Goal: Obtain resource: Download file/media

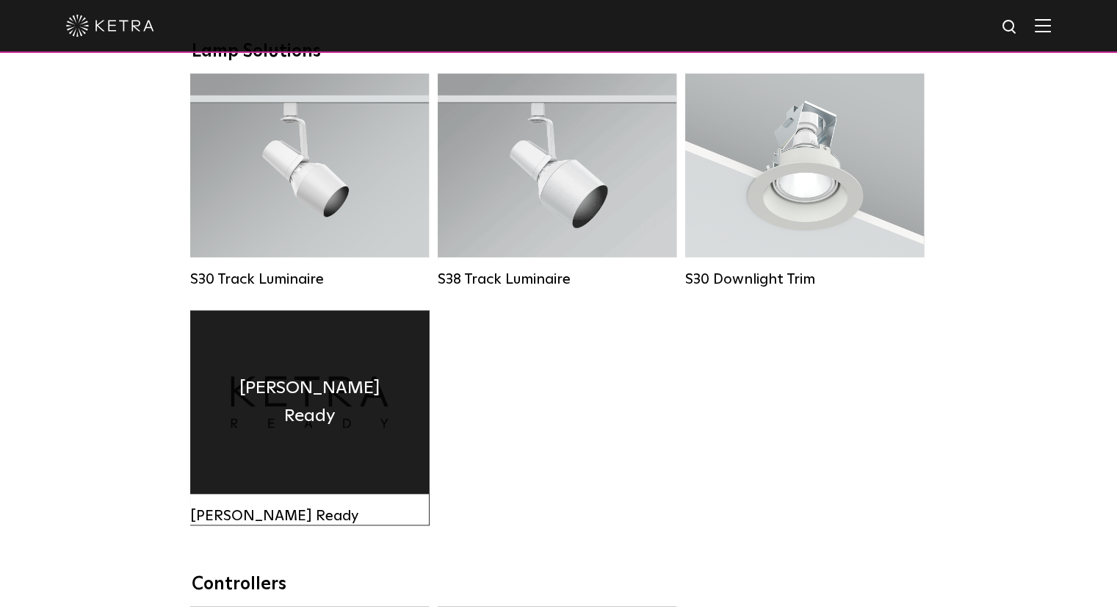
scroll to position [1249, 0]
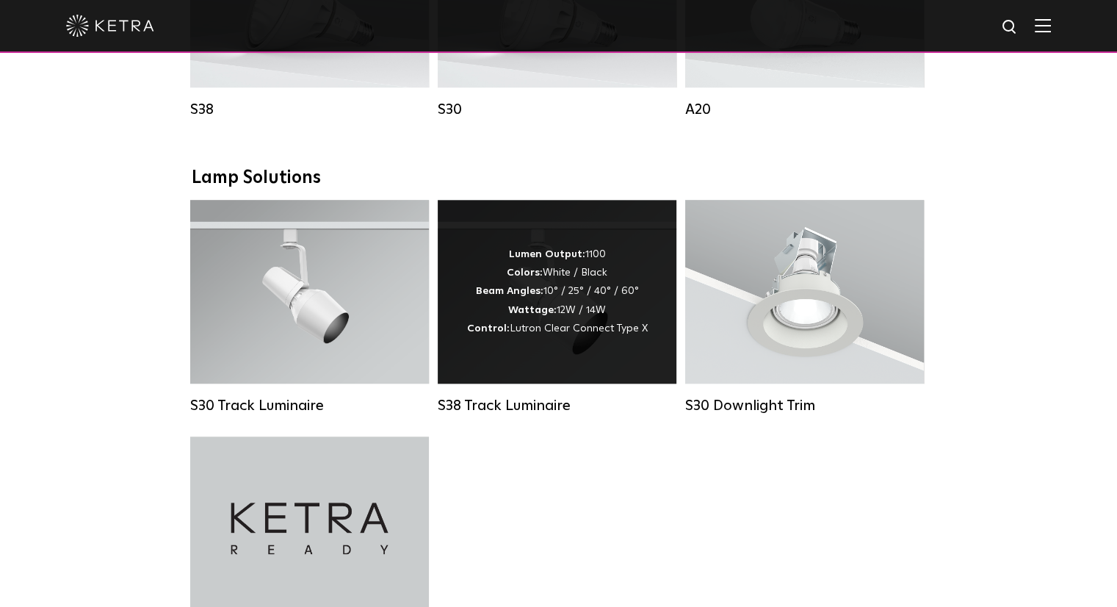
drag, startPoint x: 511, startPoint y: 324, endPoint x: 480, endPoint y: 253, distance: 77.9
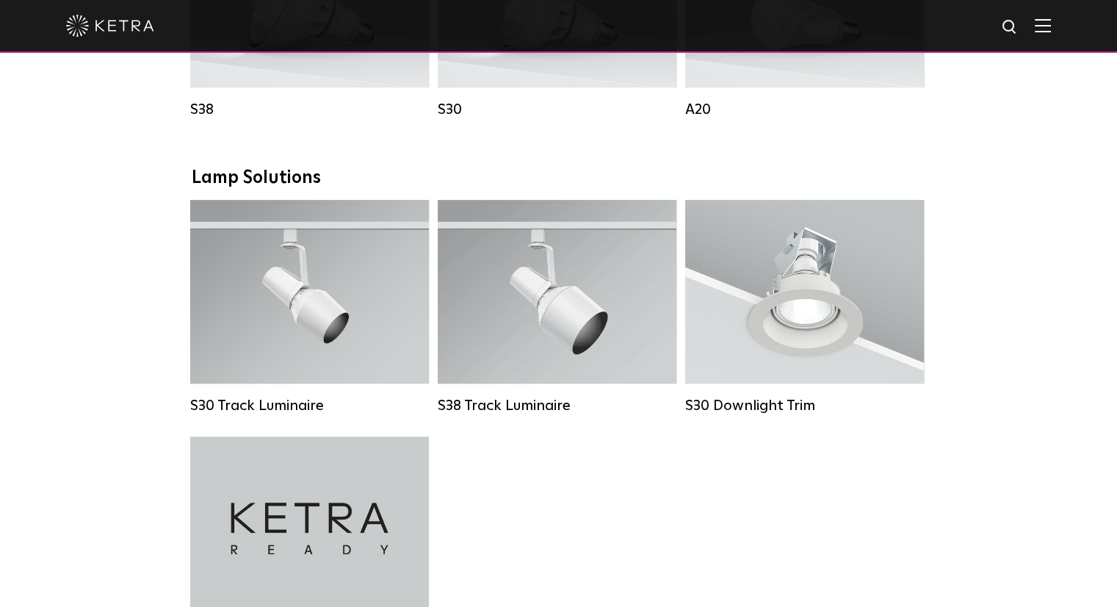
drag, startPoint x: 394, startPoint y: 267, endPoint x: 96, endPoint y: 356, distance: 311.4
click at [96, 356] on div "Downlights D2 Downlight Family Lumen Output: 1200 Colors: White / Black / Gloss…" at bounding box center [558, 183] width 1117 height 2281
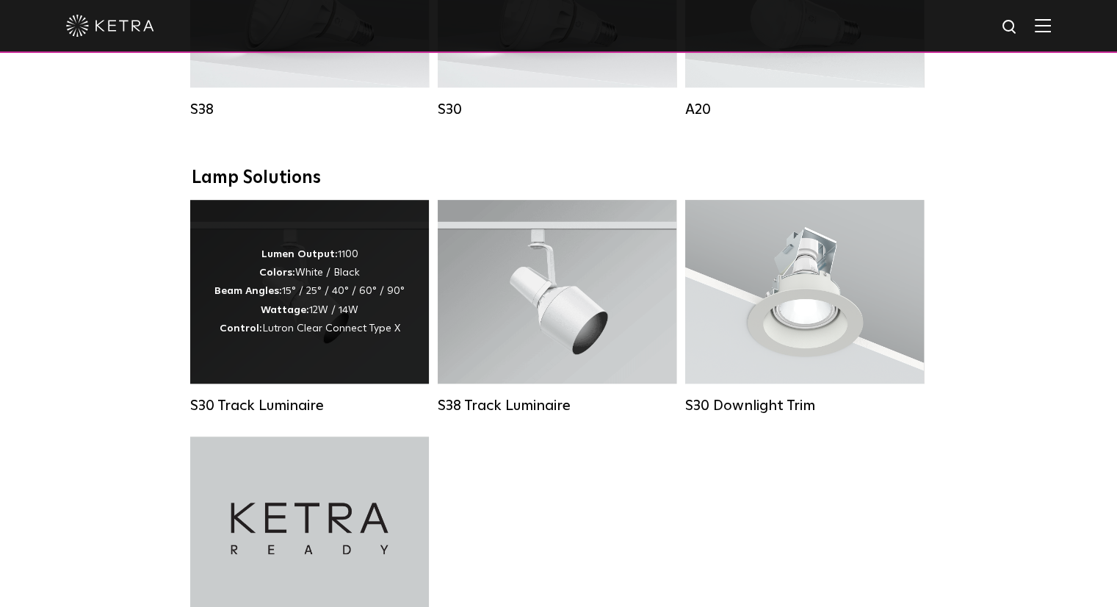
click at [394, 284] on div "Lumen Output: 1100 Colors: White / Black Beam Angles: 15° / 25° / 40° / 60° / 9…" at bounding box center [309, 291] width 190 height 93
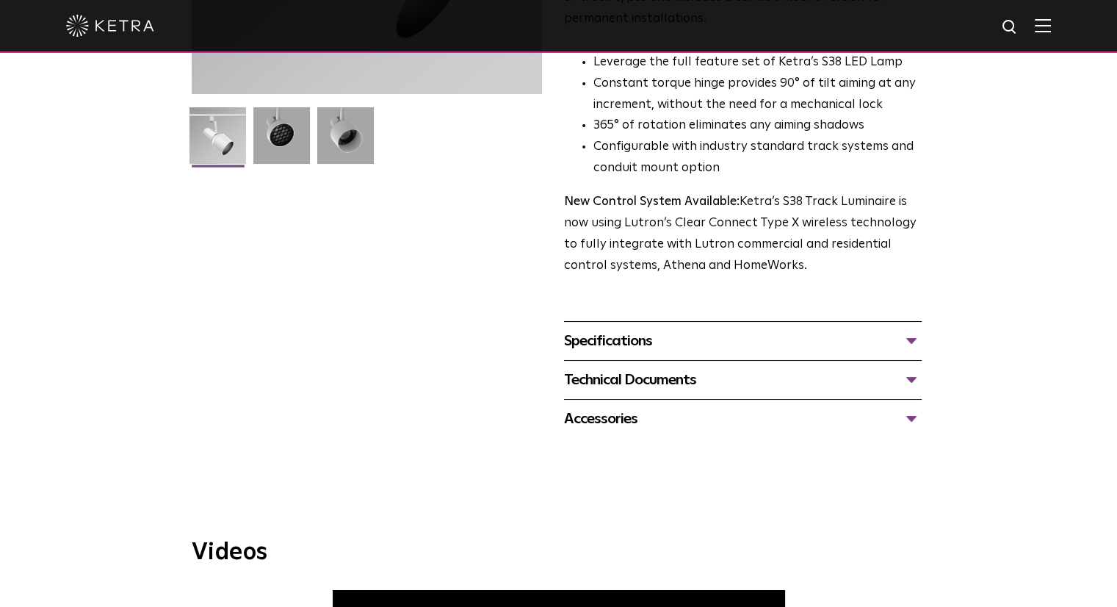
scroll to position [367, 0]
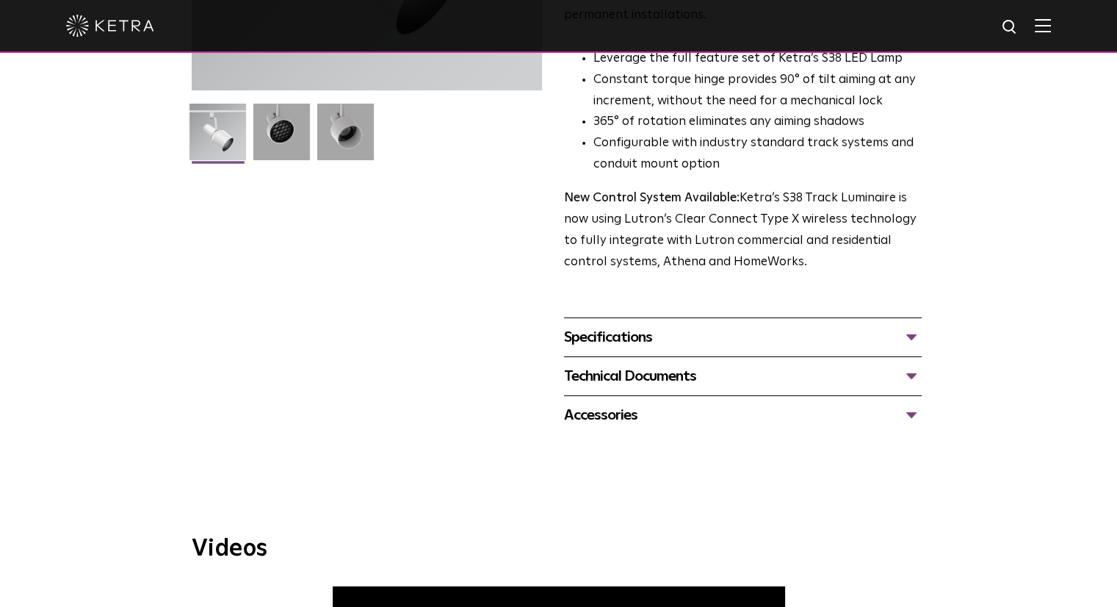
click at [601, 325] on div "Specifications" at bounding box center [743, 337] width 358 height 24
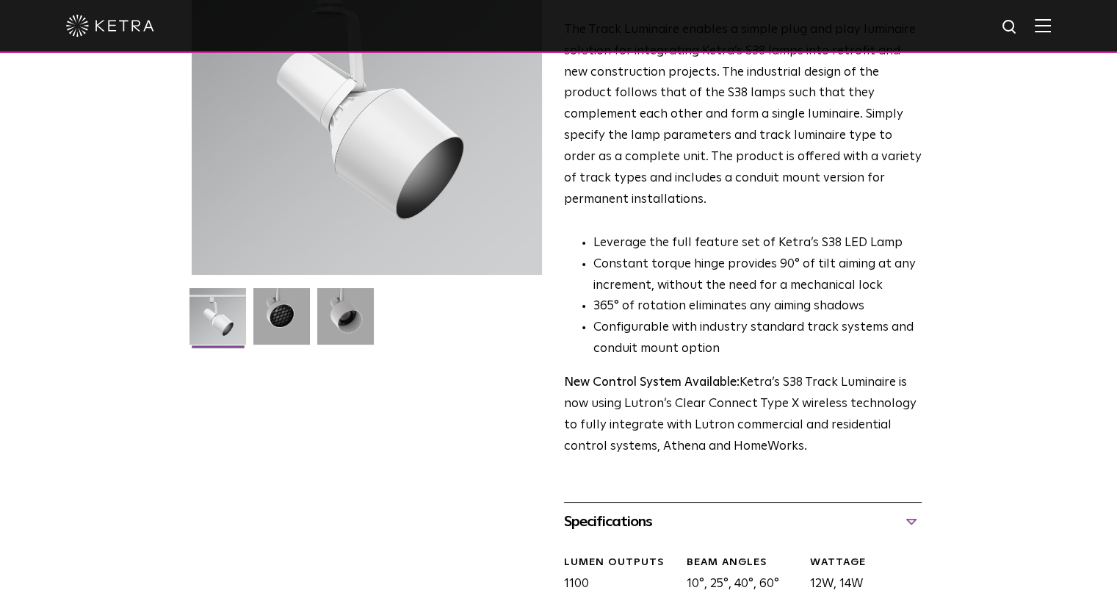
scroll to position [0, 0]
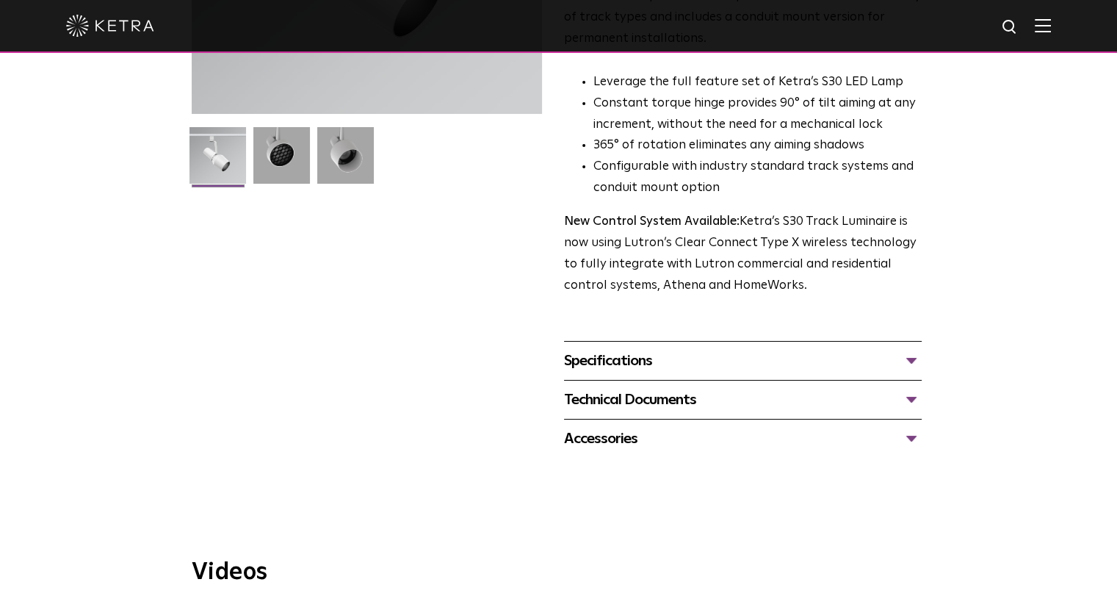
scroll to position [367, 0]
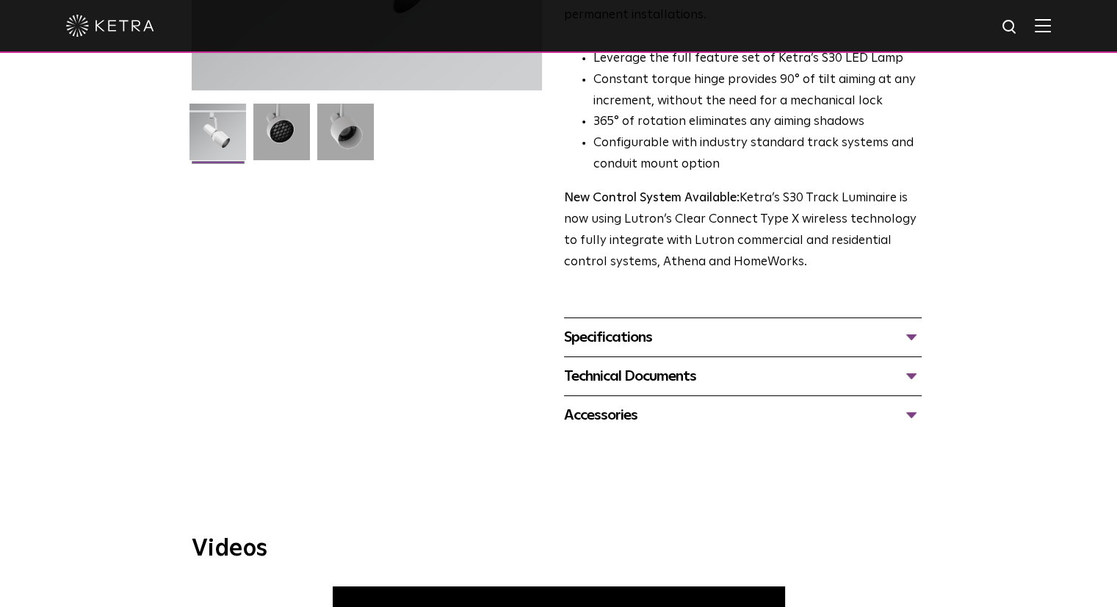
click at [616, 325] on div "Specifications" at bounding box center [743, 337] width 358 height 24
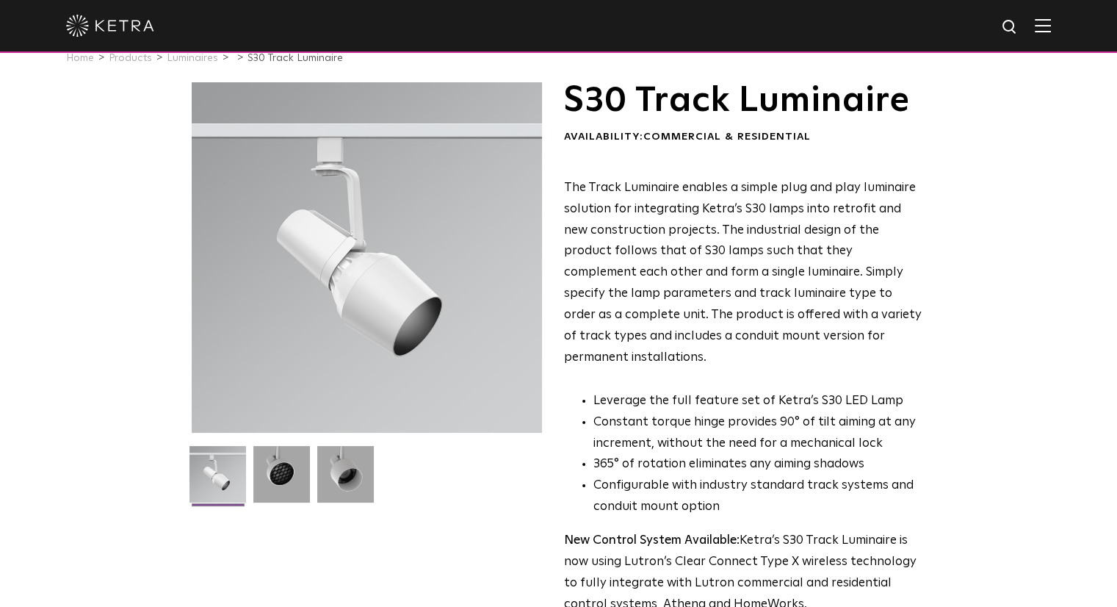
scroll to position [0, 0]
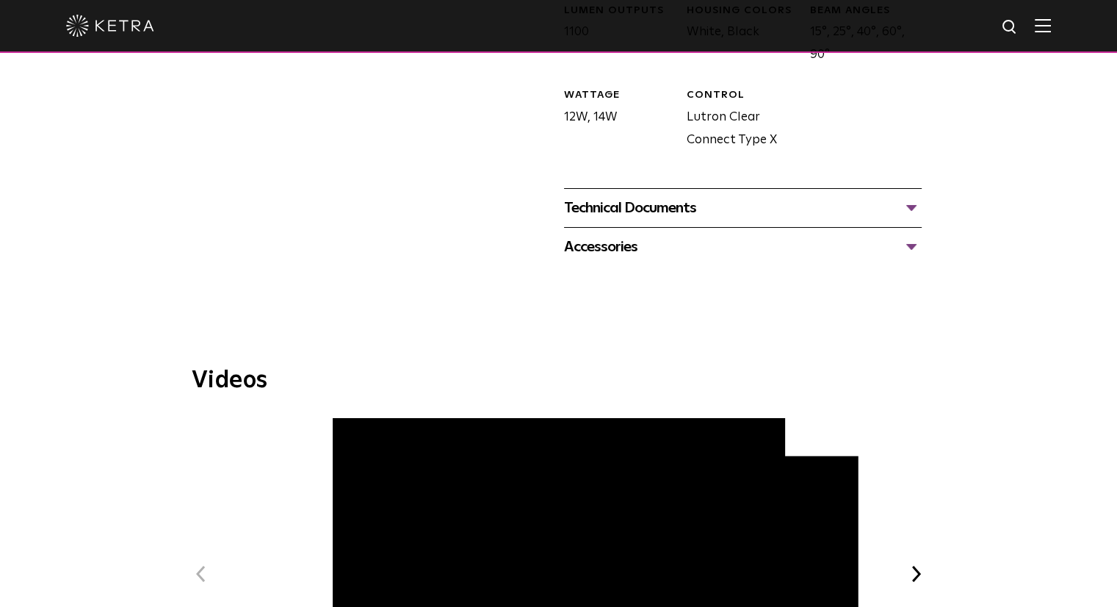
click at [461, 266] on div at bounding box center [558, 284] width 1117 height 37
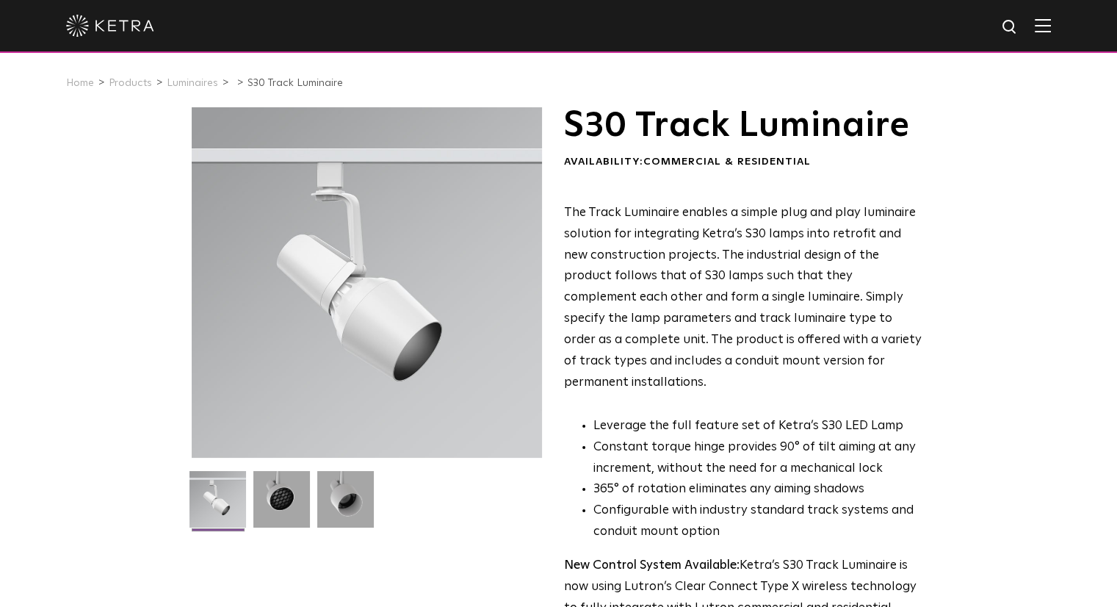
click at [1043, 30] on div at bounding box center [558, 25] width 985 height 51
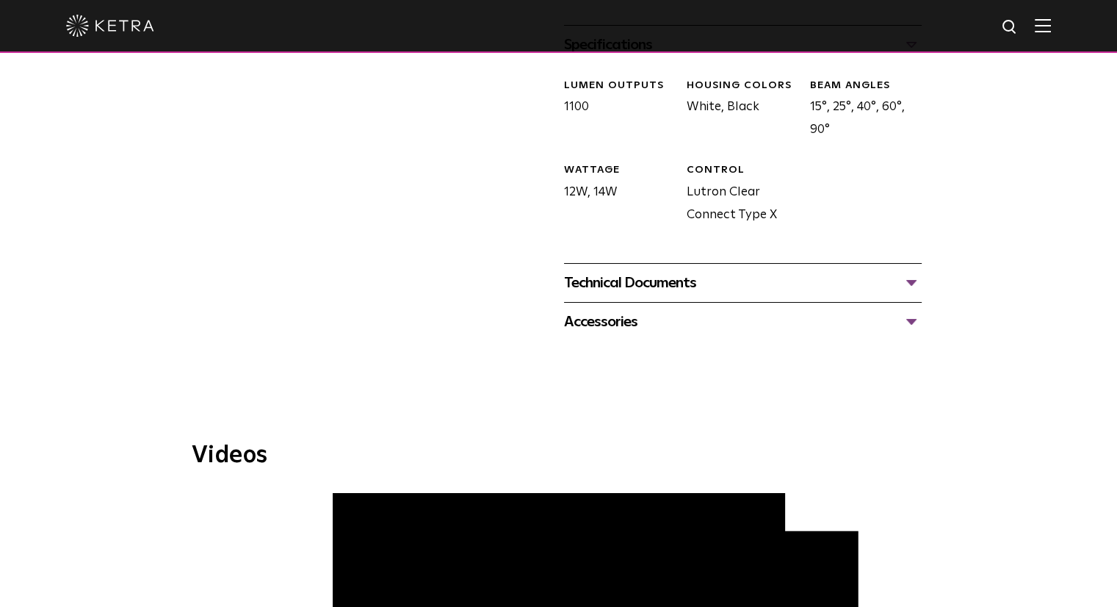
scroll to position [661, 0]
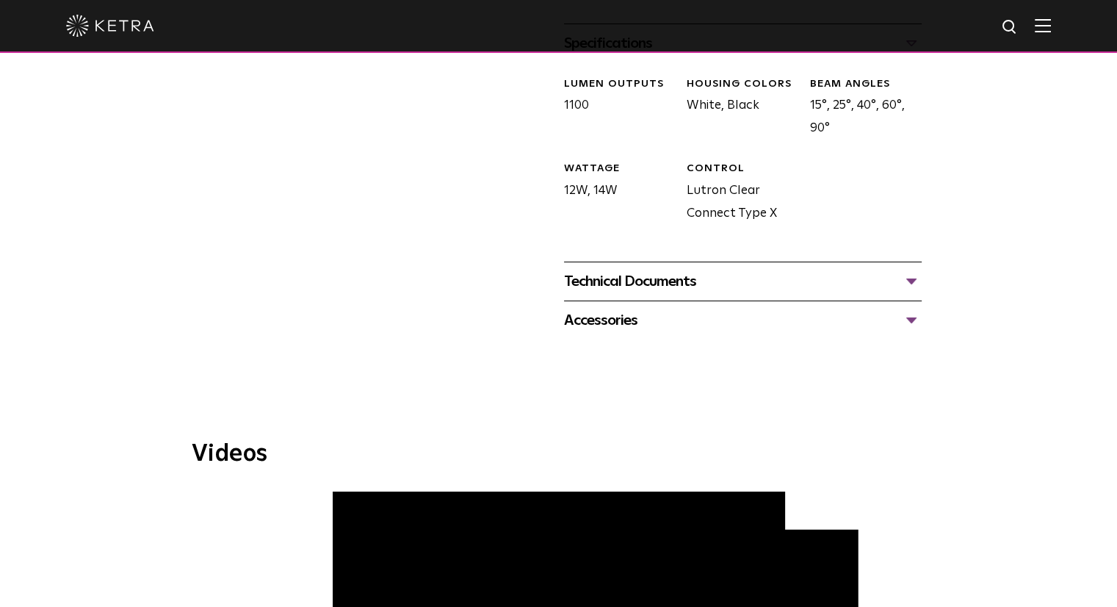
click at [626, 270] on div "Technical Documents" at bounding box center [743, 282] width 358 height 24
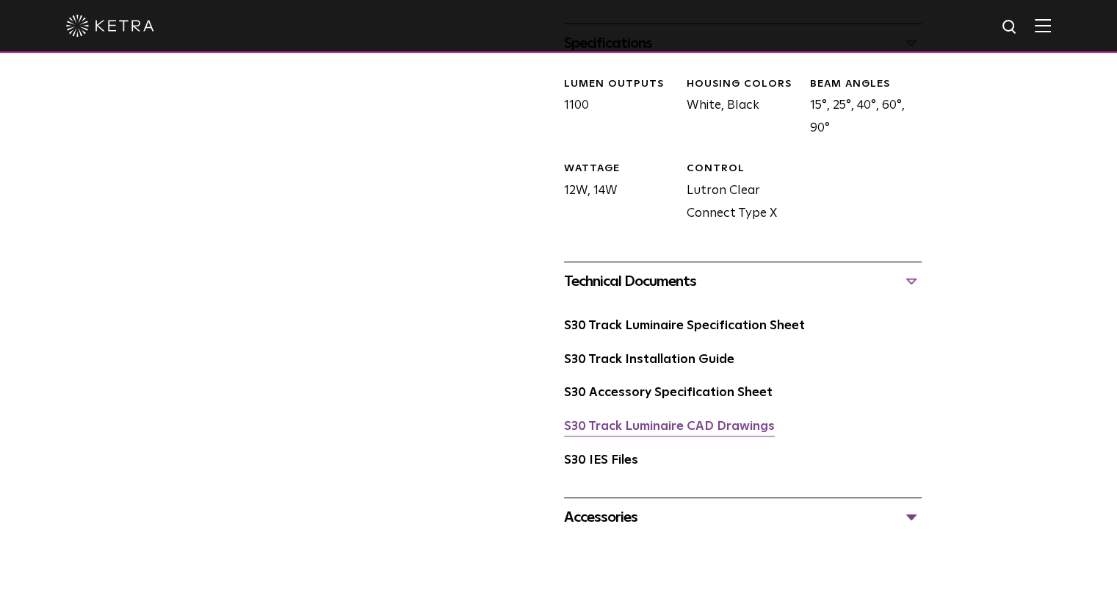
click at [657, 420] on link "S30 Track Luminaire CAD Drawings" at bounding box center [669, 426] width 211 height 12
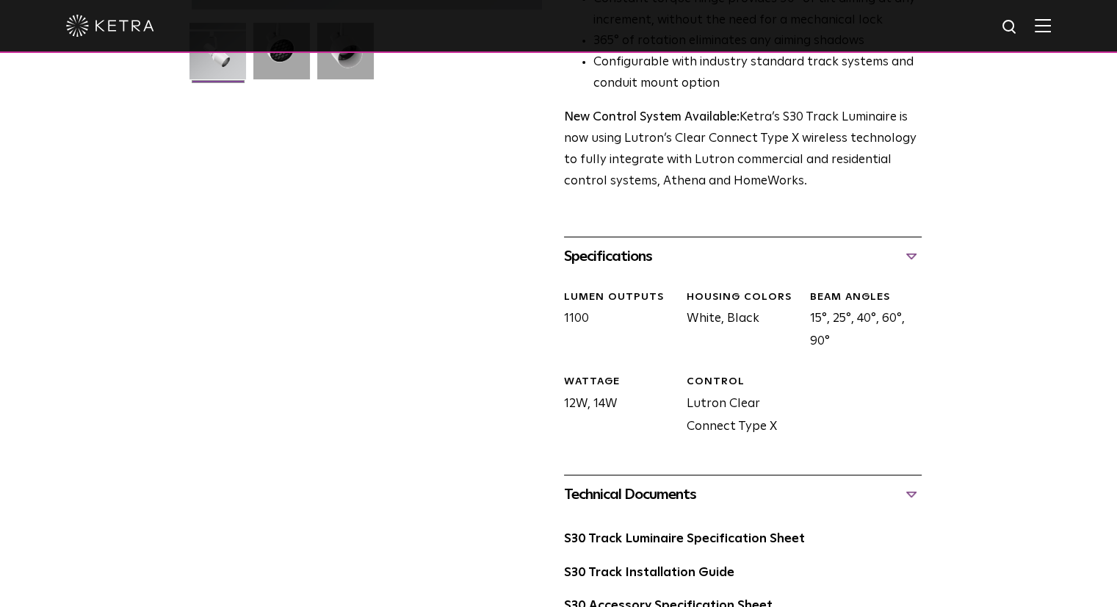
scroll to position [734, 0]
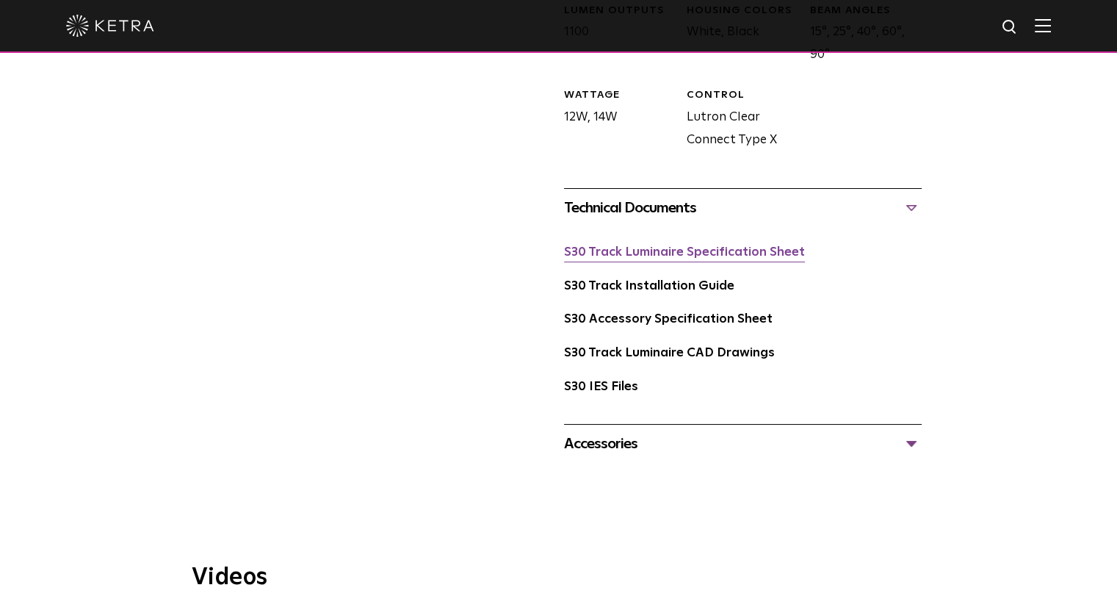
click at [596, 246] on link "S30 Track Luminaire Specification Sheet" at bounding box center [684, 252] width 241 height 12
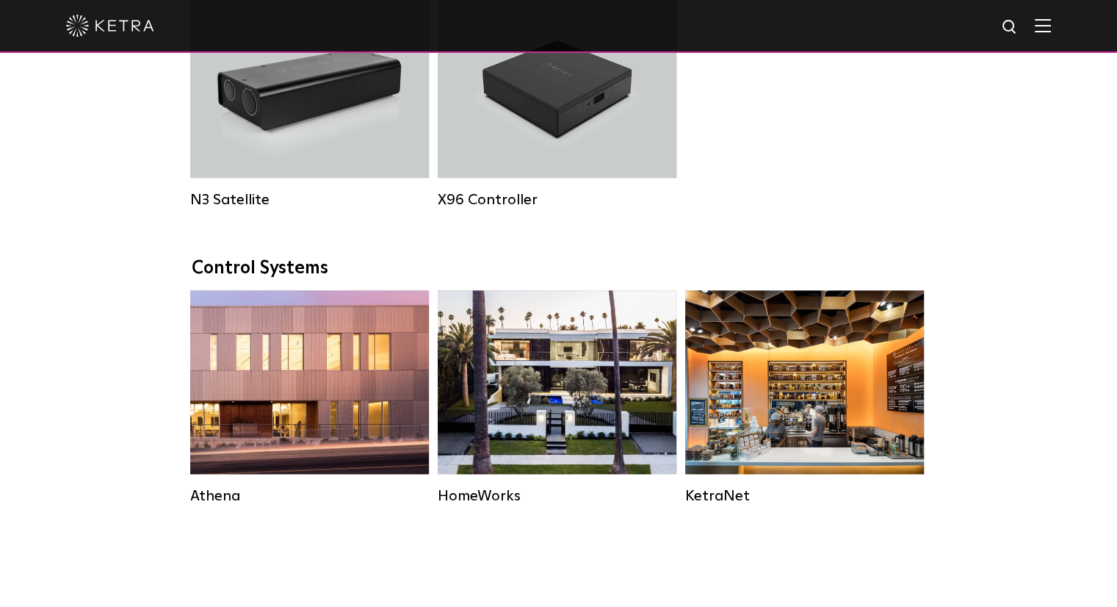
scroll to position [1249, 0]
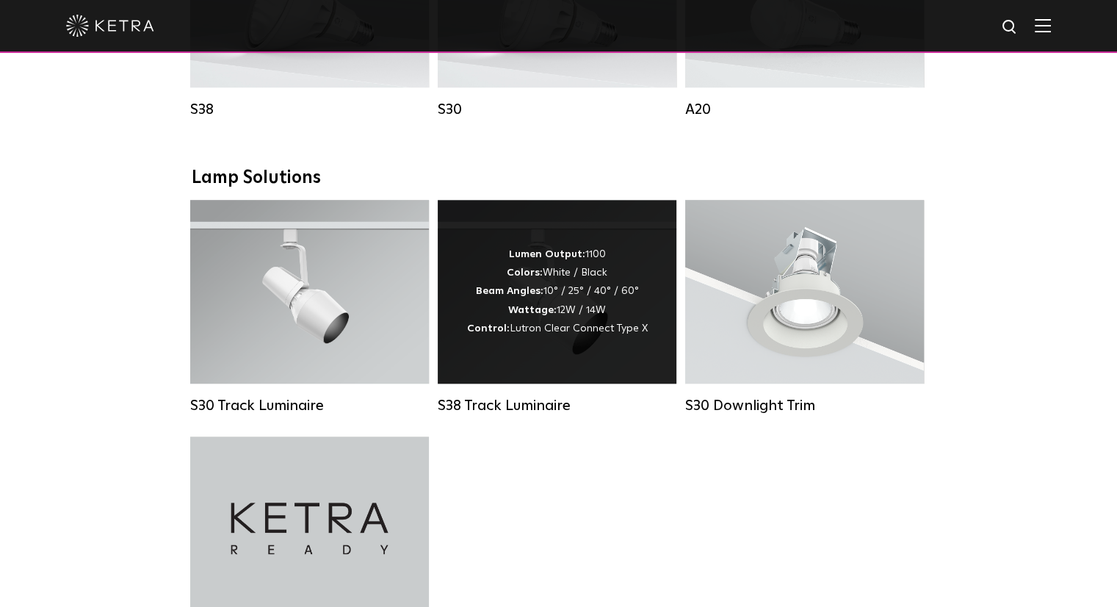
click at [549, 253] on div "Lumen Output: 1100 Colors: White / Black Beam Angles: 10° / 25° / 40° / 60° Wat…" at bounding box center [557, 292] width 239 height 184
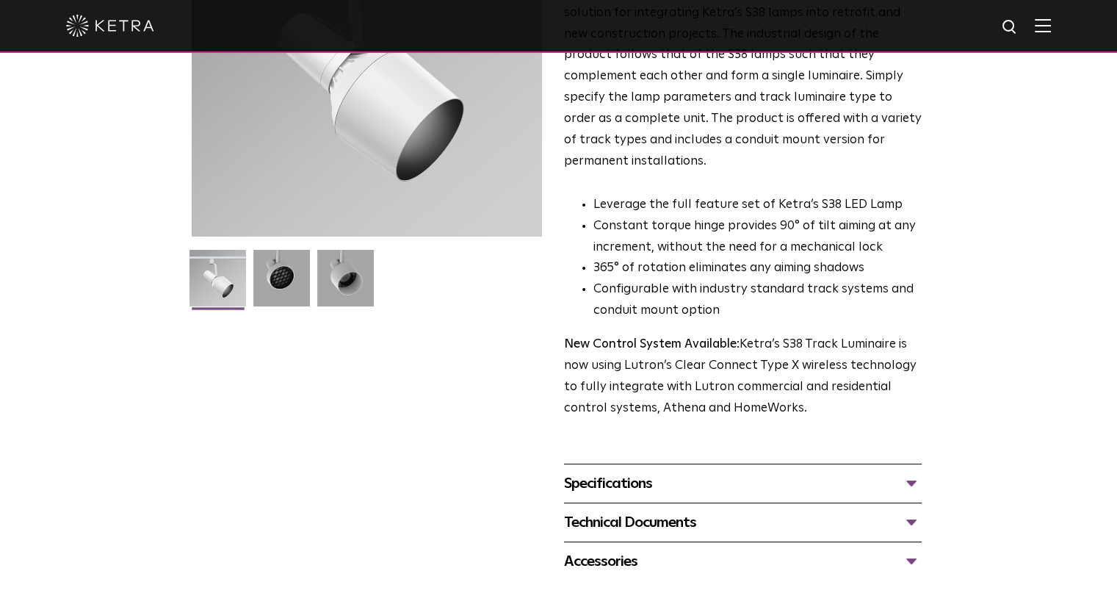
scroll to position [367, 0]
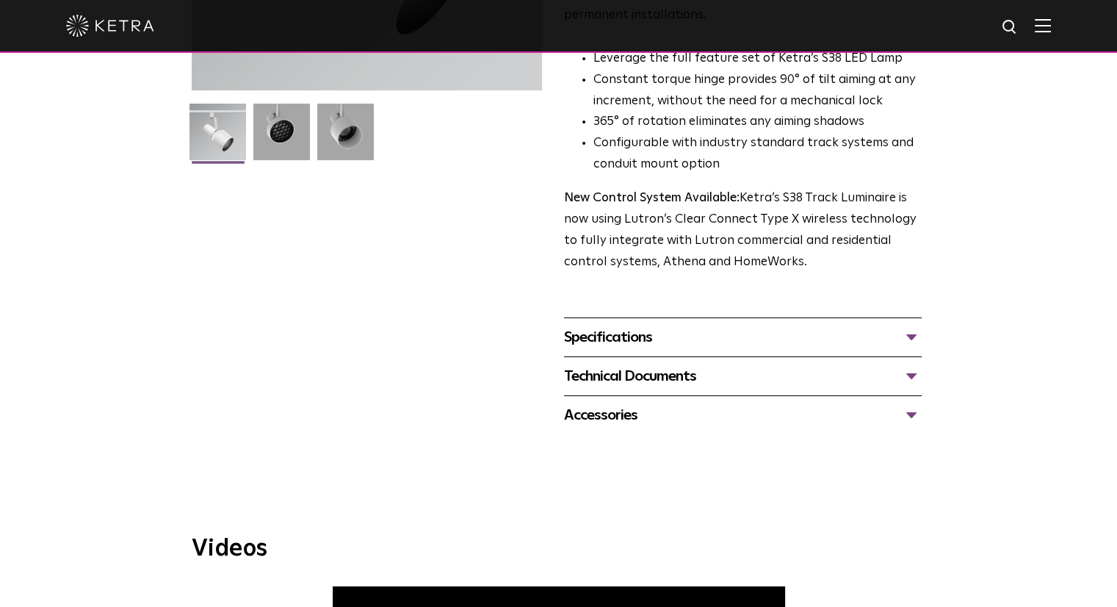
click at [599, 325] on div "Specifications" at bounding box center [743, 337] width 358 height 24
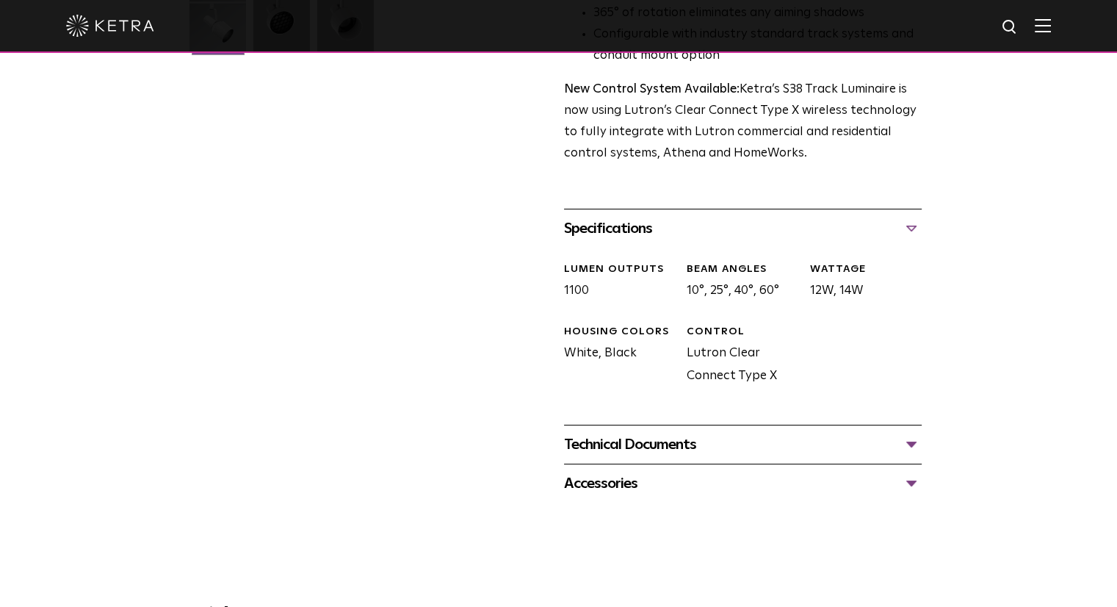
scroll to position [588, 0]
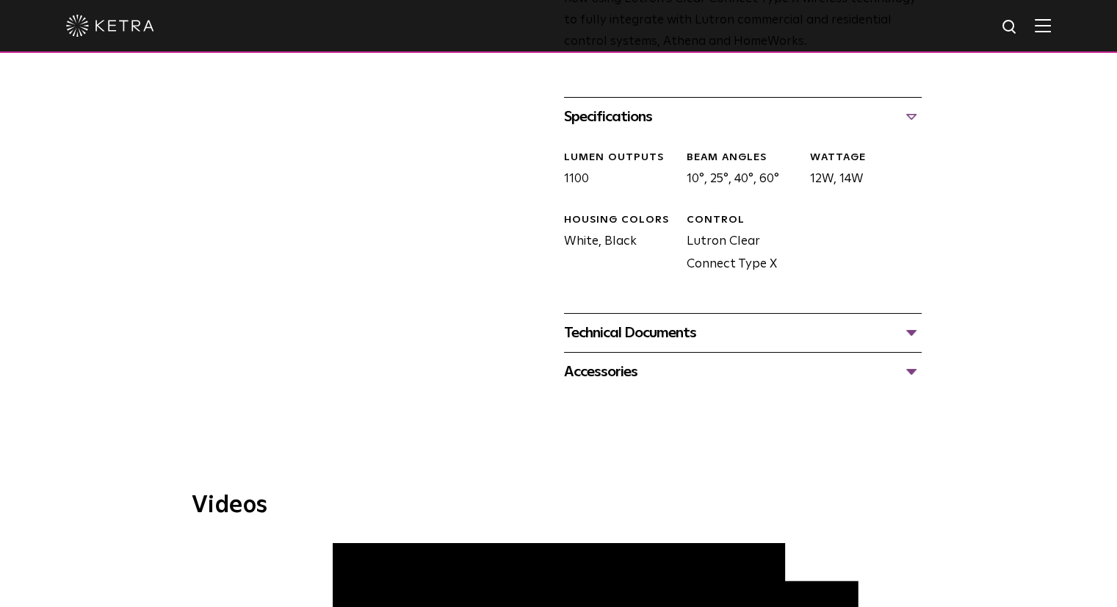
click at [635, 360] on div "Accessories" at bounding box center [743, 372] width 358 height 24
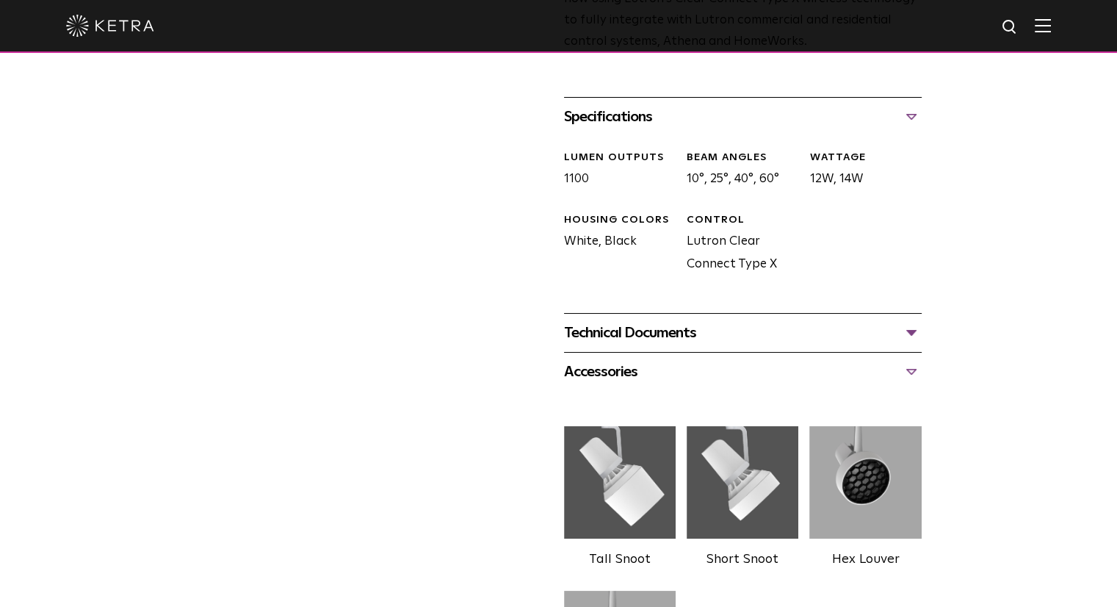
click at [637, 321] on div "Technical Documents" at bounding box center [743, 333] width 358 height 24
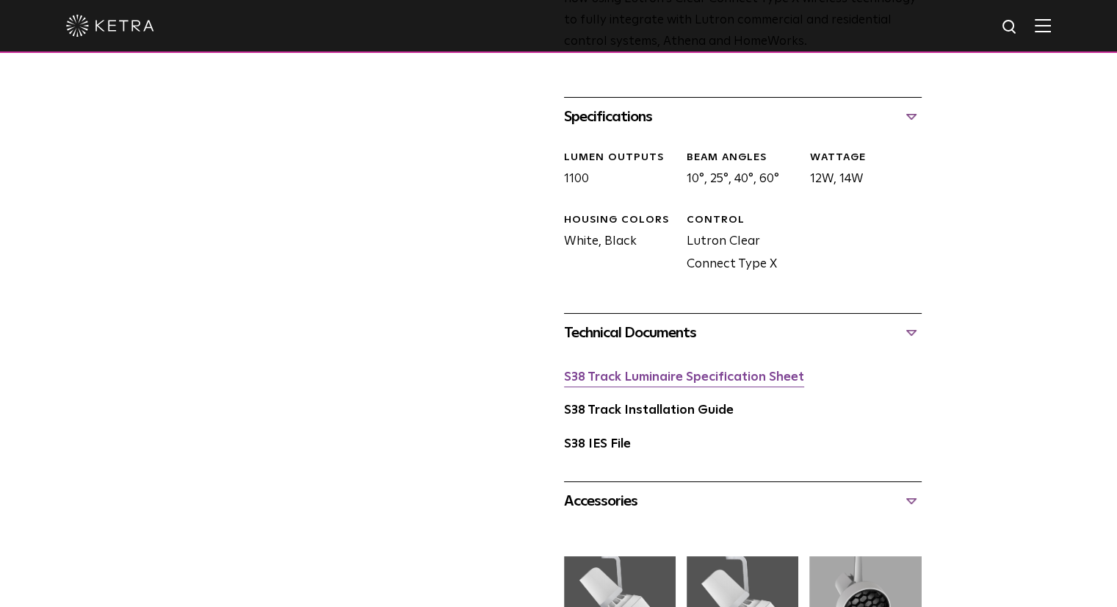
click at [632, 371] on link "S38 Track Luminaire Specification Sheet" at bounding box center [684, 377] width 240 height 12
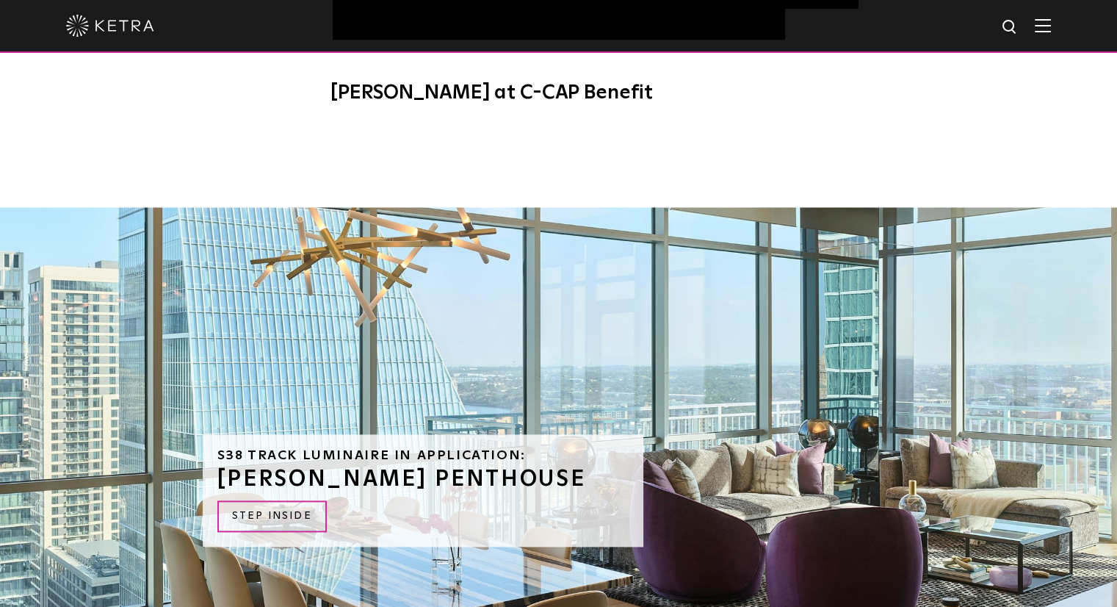
scroll to position [1689, 0]
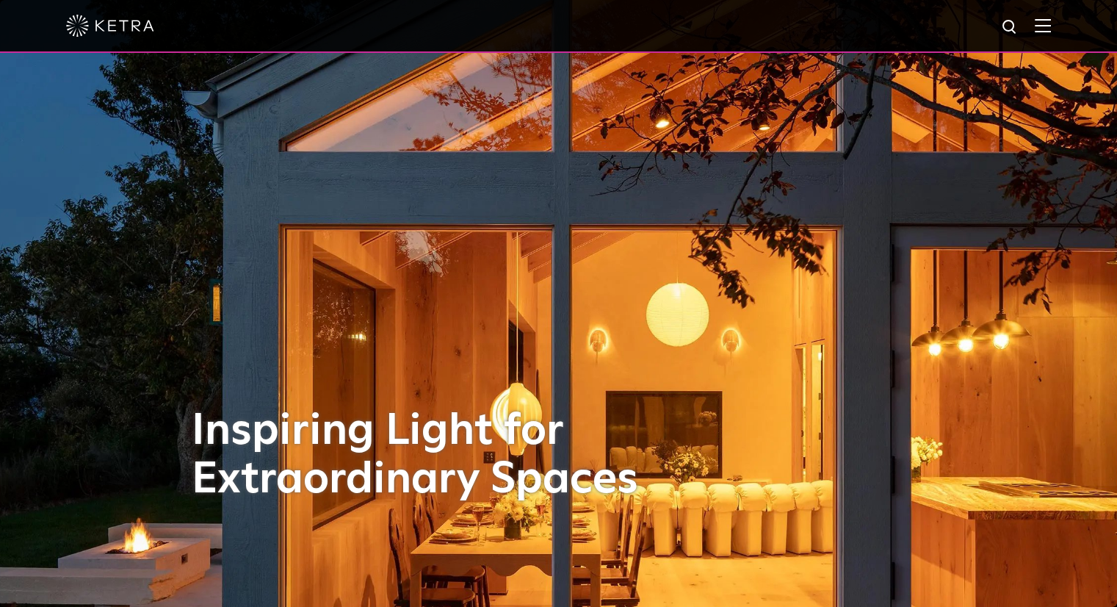
click at [1051, 25] on img at bounding box center [1043, 25] width 16 height 14
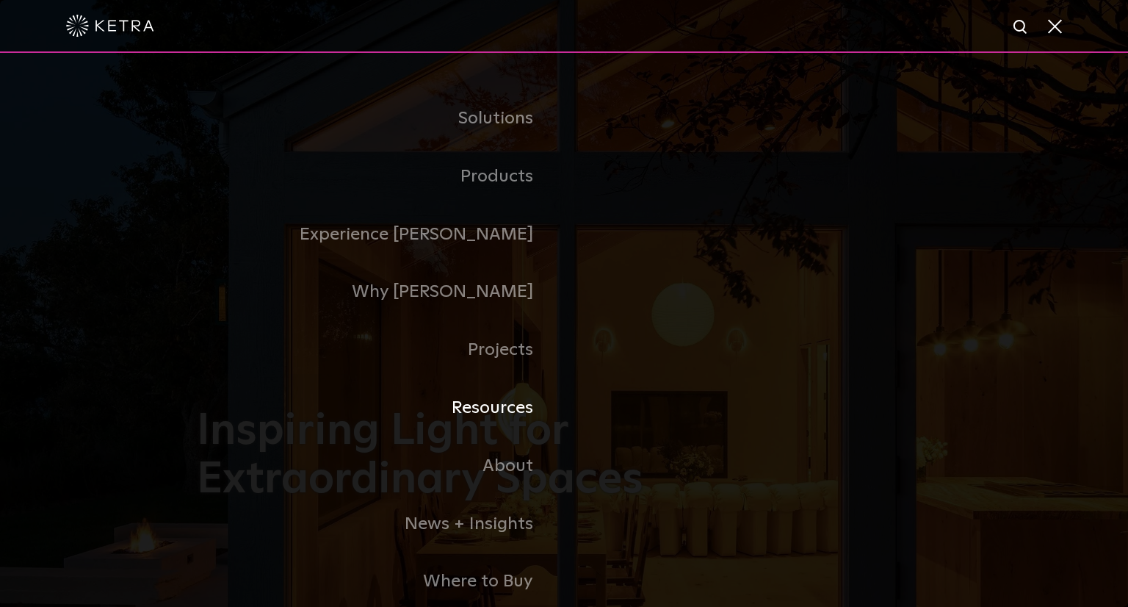
click at [507, 405] on link "Resources" at bounding box center [380, 408] width 367 height 58
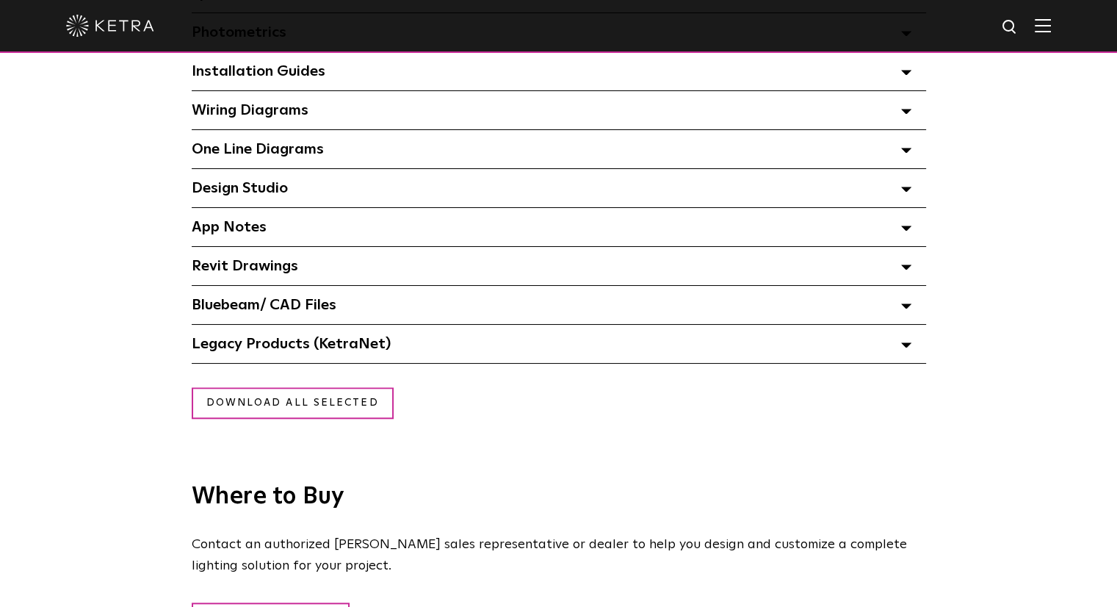
scroll to position [1102, 0]
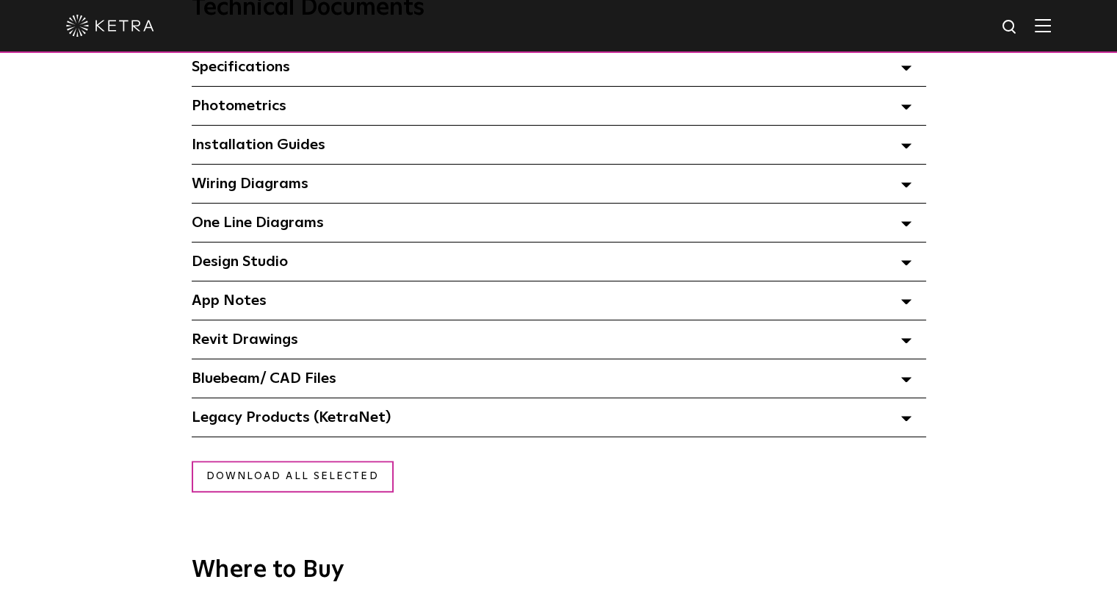
click at [286, 386] on span "Bluebeam/ CAD Files" at bounding box center [264, 378] width 145 height 15
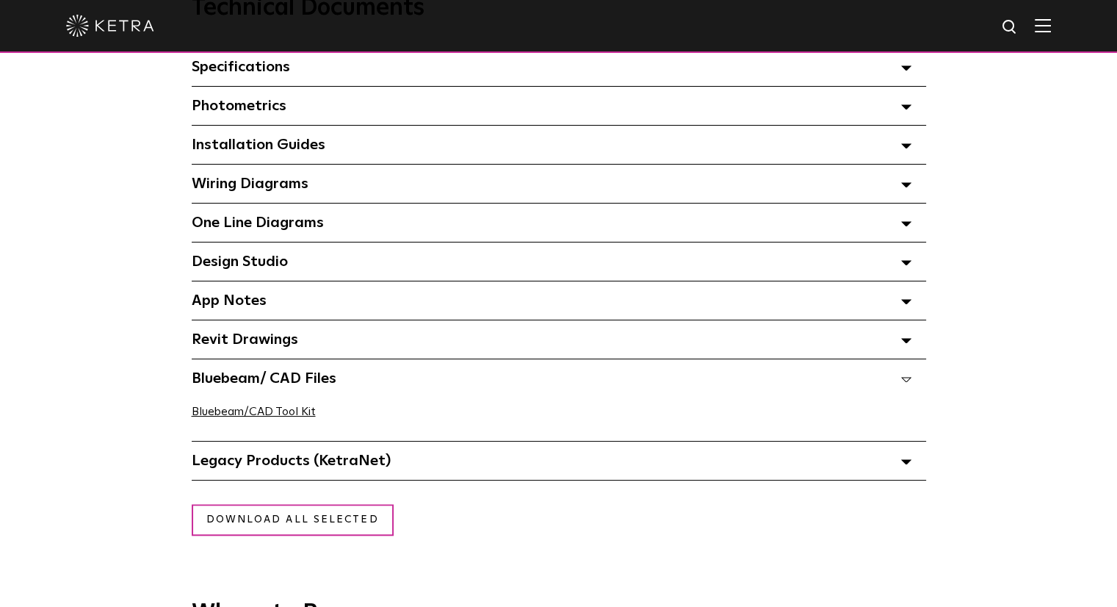
scroll to position [1028, 0]
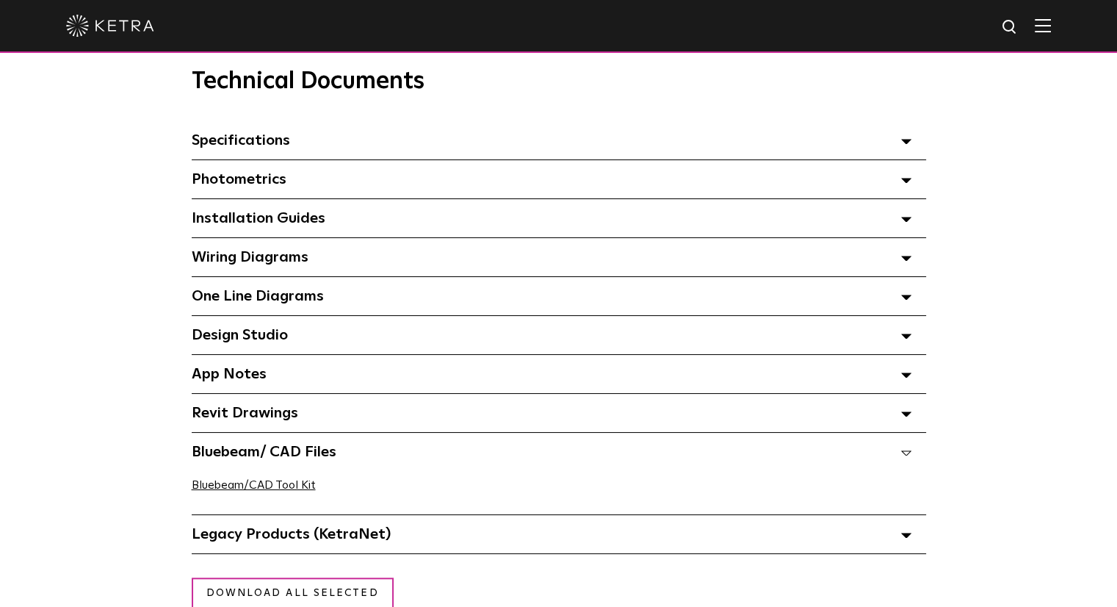
click at [287, 411] on span "Revit Drawings Select checkboxes to use the bulk download option below" at bounding box center [245, 412] width 107 height 15
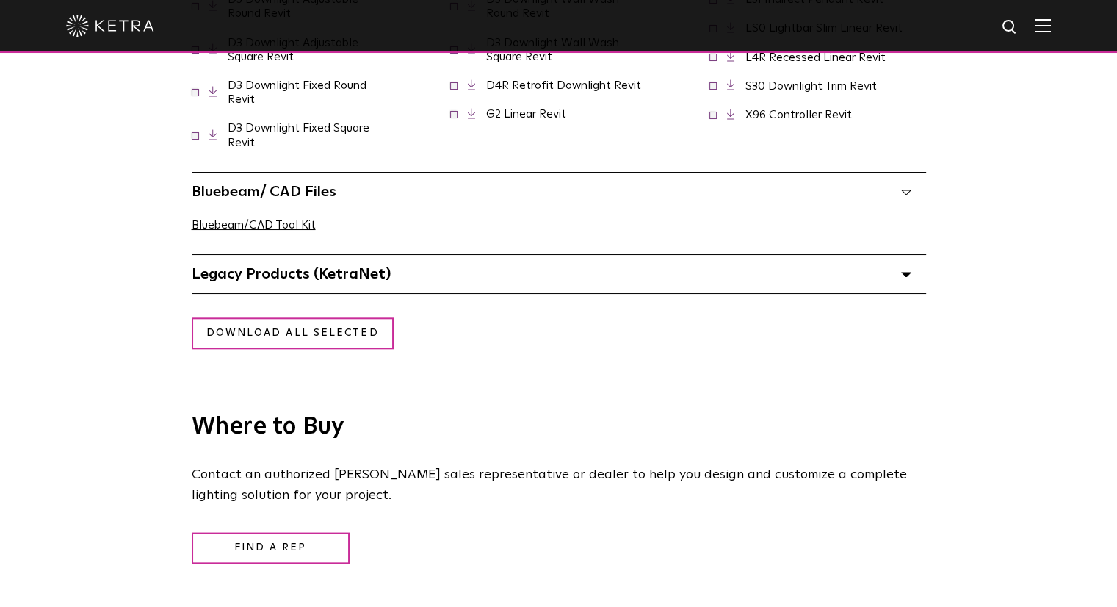
scroll to position [1616, 0]
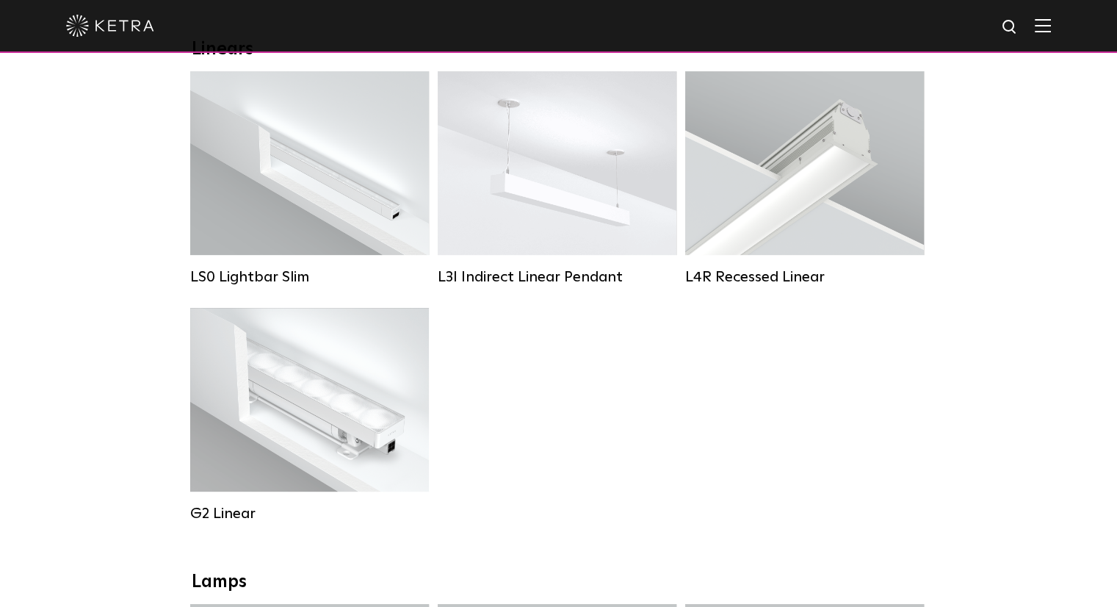
scroll to position [588, 0]
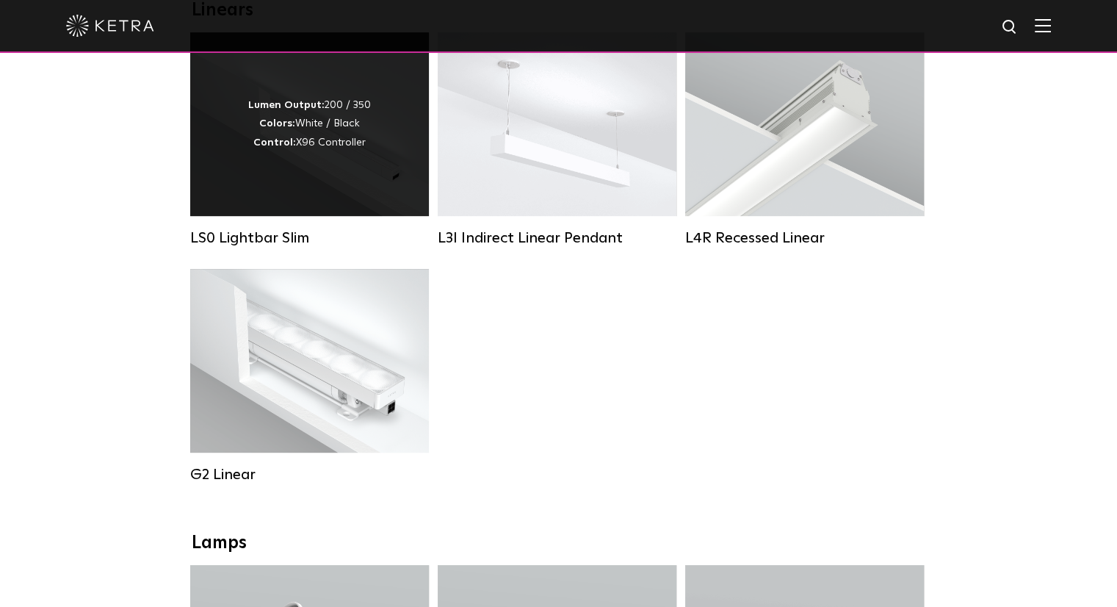
click at [346, 140] on div "Lumen Output: 200 / 350 Colors: White / Black Control: X96 Controller" at bounding box center [309, 124] width 123 height 56
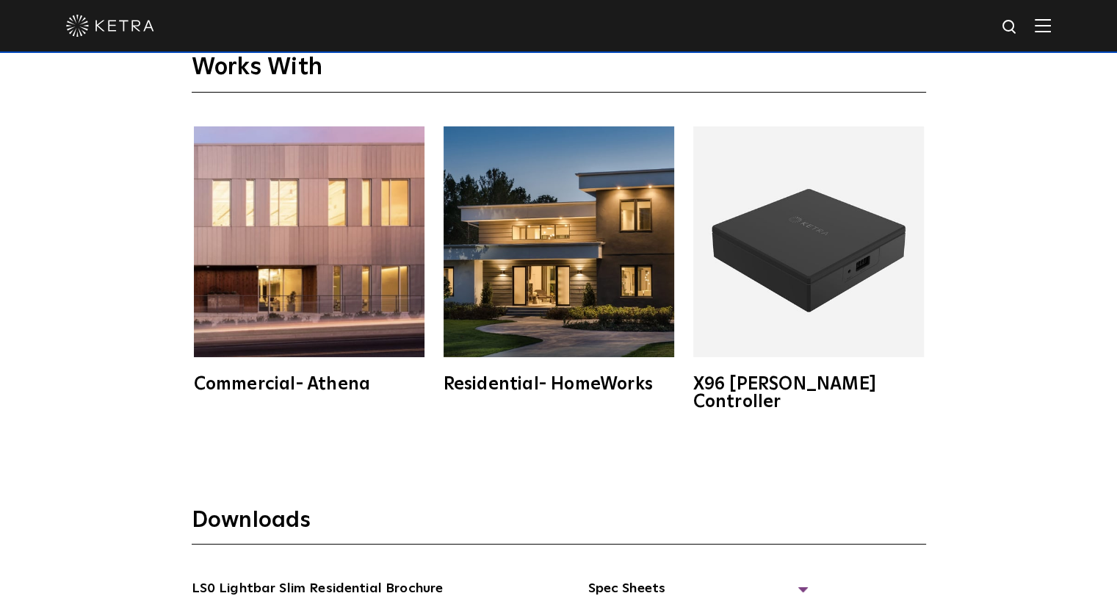
scroll to position [2791, 0]
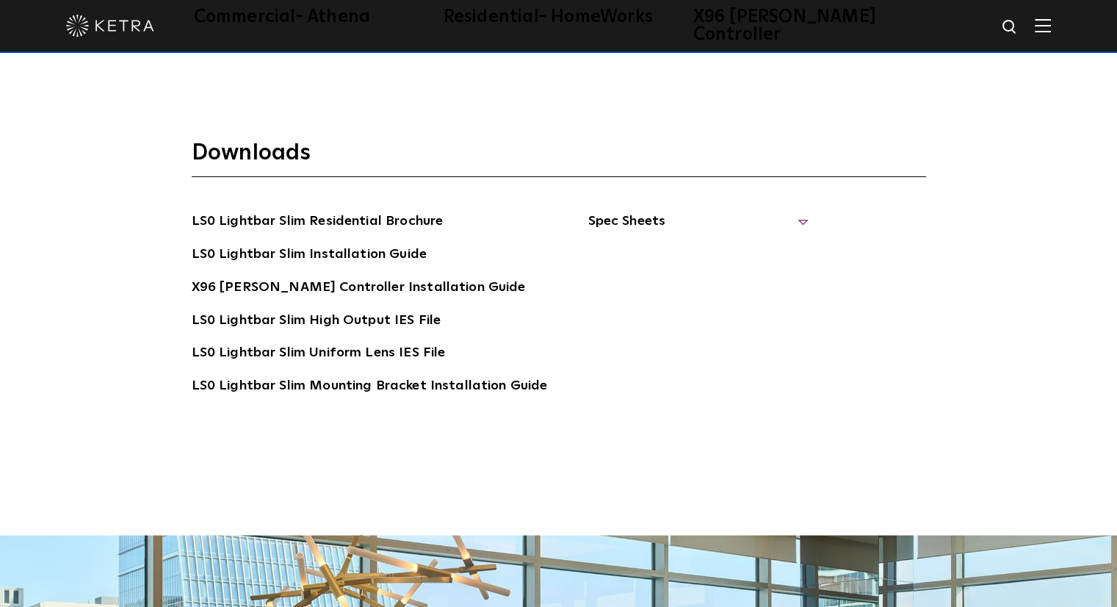
click at [669, 211] on span "Spec Sheets" at bounding box center [698, 227] width 220 height 32
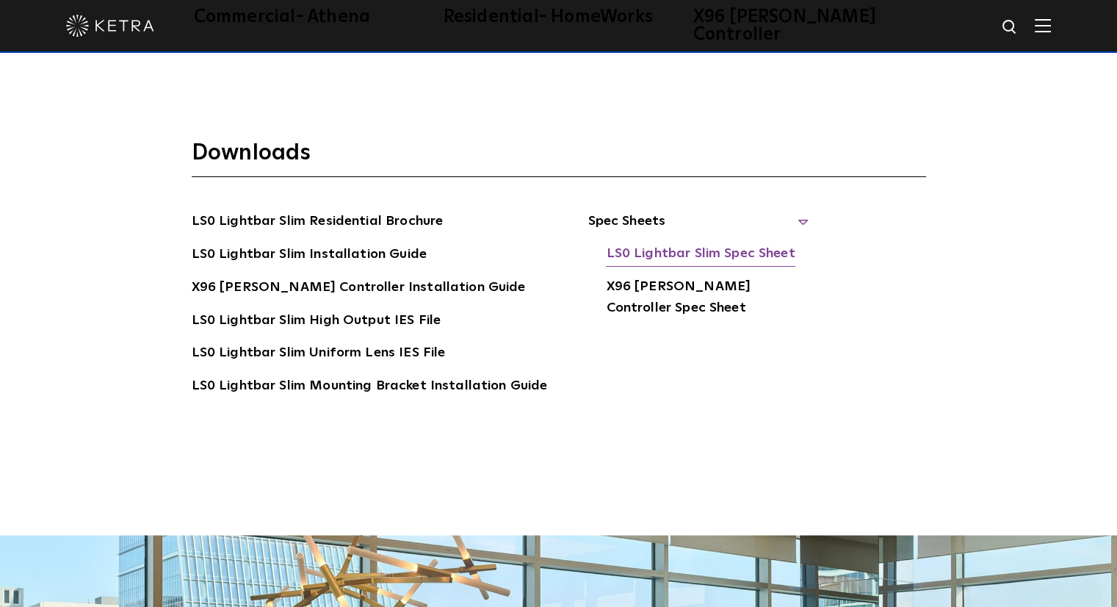
click at [649, 243] on link "LS0 Lightbar Slim Spec Sheet" at bounding box center [700, 255] width 189 height 24
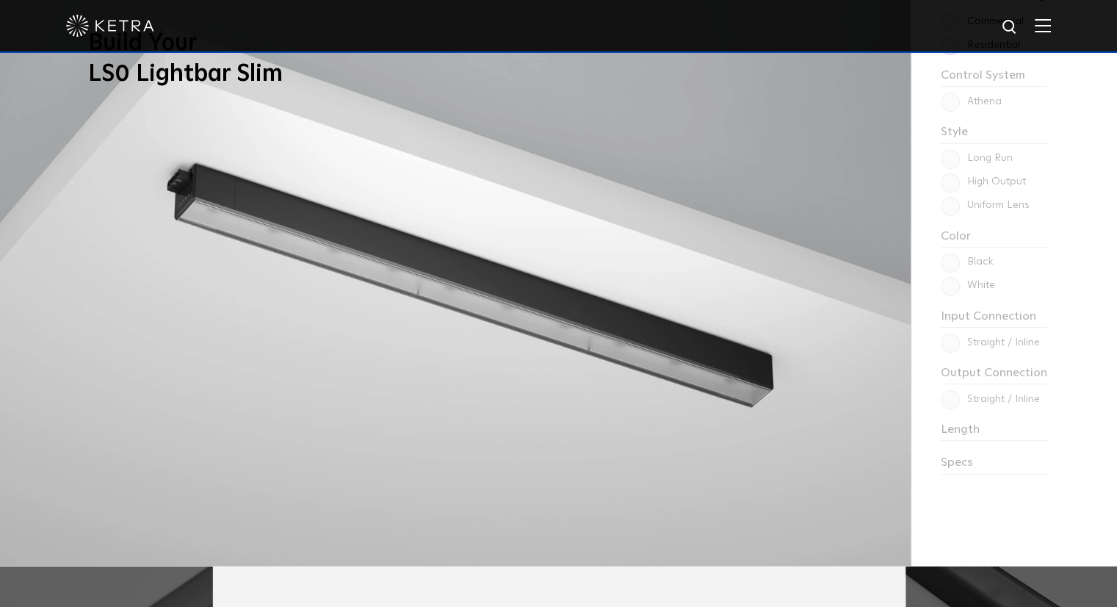
scroll to position [955, 0]
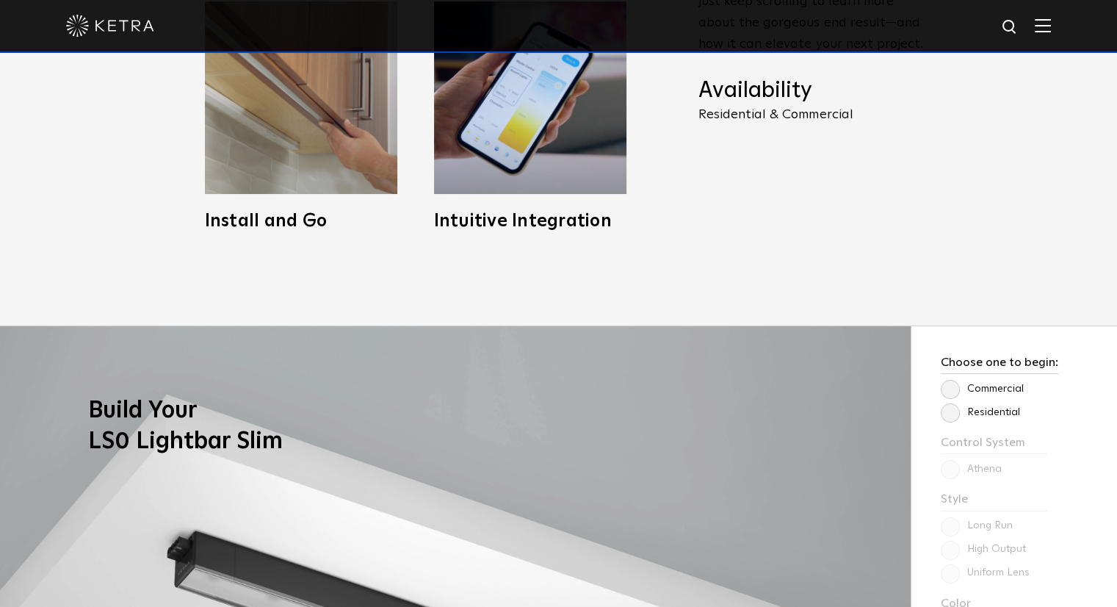
click at [949, 383] on label "Commercial" at bounding box center [982, 389] width 83 height 12
click at [0, 0] on input "Commercial" at bounding box center [0, 0] width 0 height 0
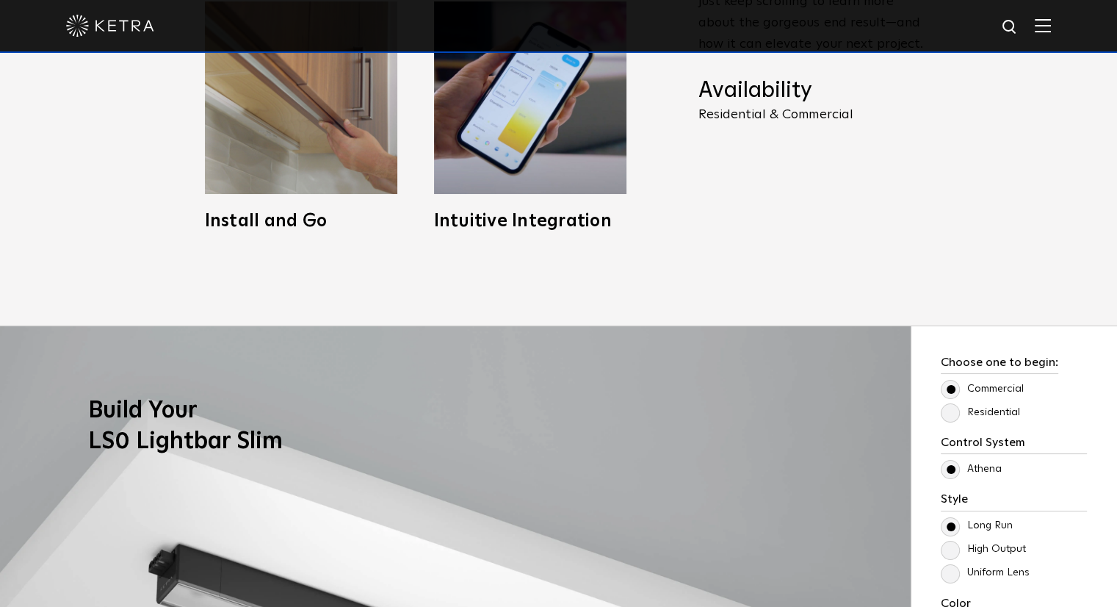
scroll to position [1249, 0]
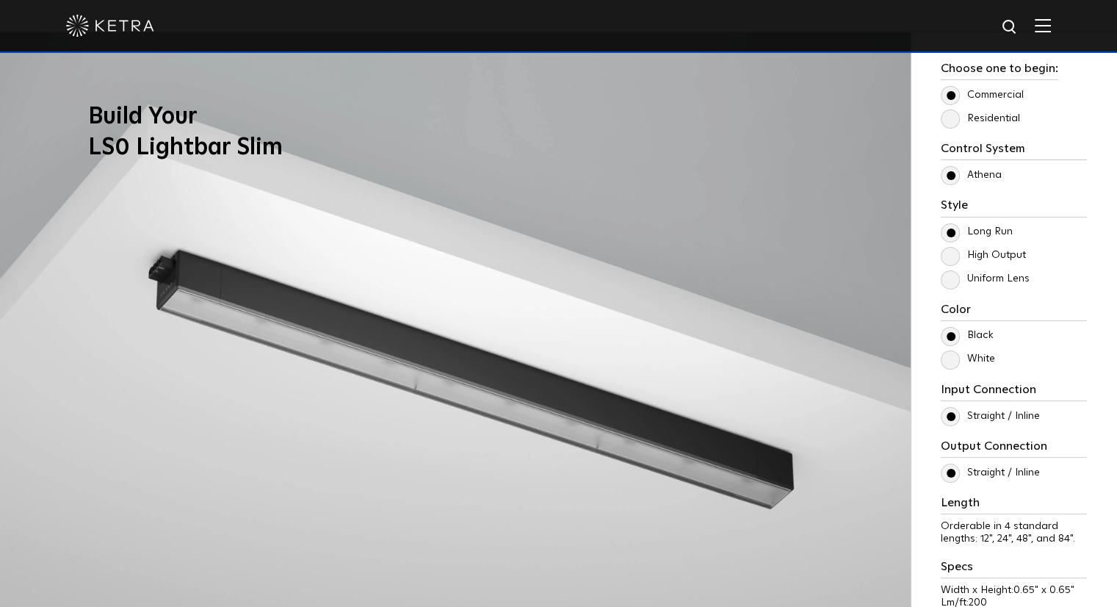
click at [949, 252] on label "High Output" at bounding box center [983, 255] width 85 height 12
click at [0, 0] on input "High Output" at bounding box center [0, 0] width 0 height 0
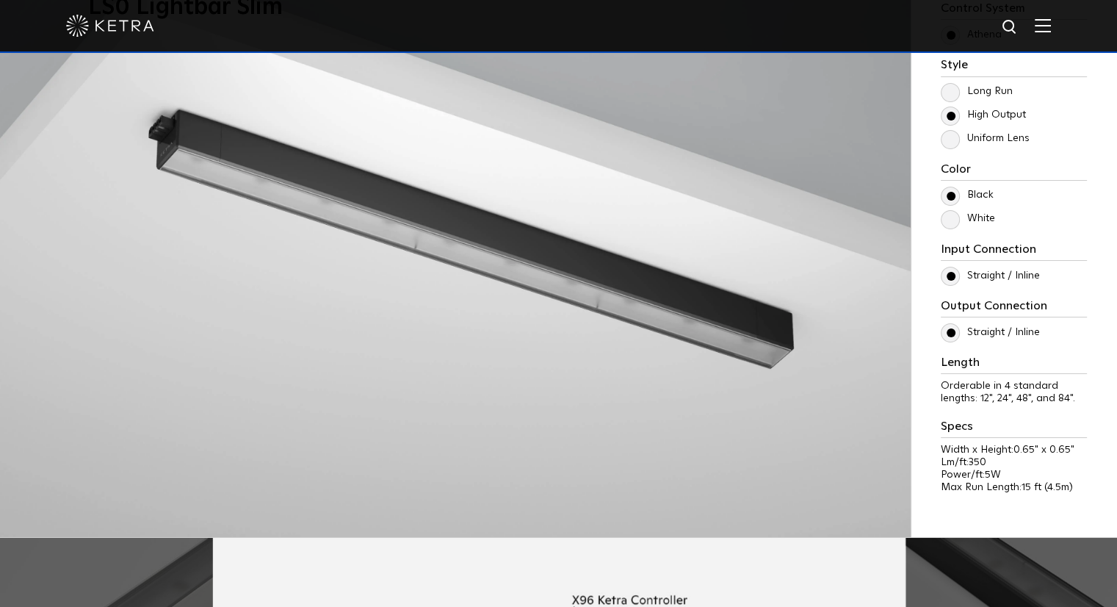
scroll to position [1396, 0]
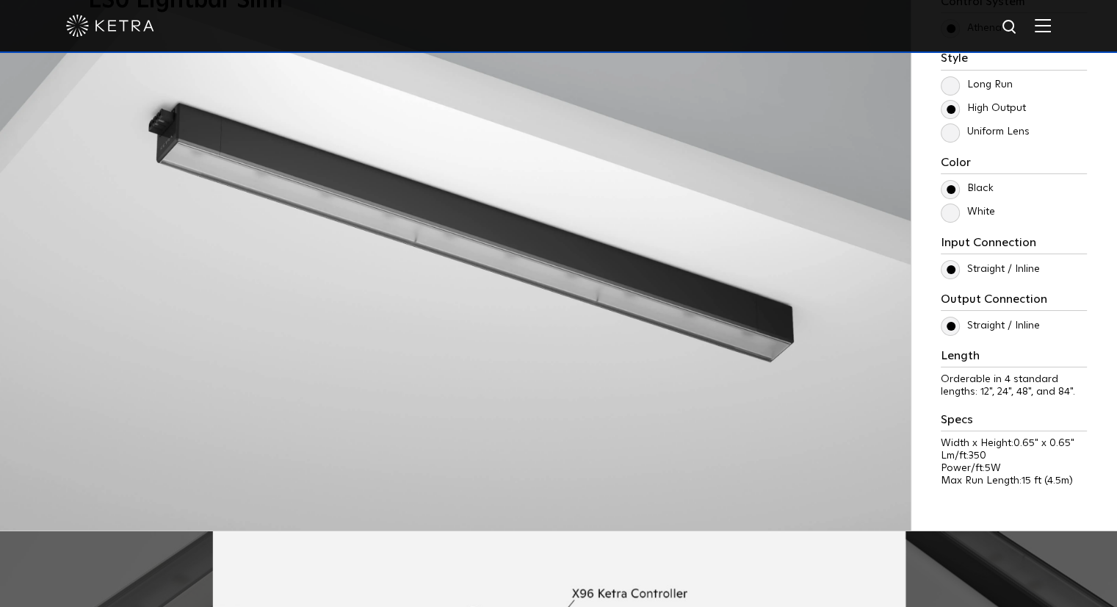
click at [952, 138] on label "Uniform Lens" at bounding box center [985, 132] width 89 height 12
click at [0, 0] on input "Uniform Lens" at bounding box center [0, 0] width 0 height 0
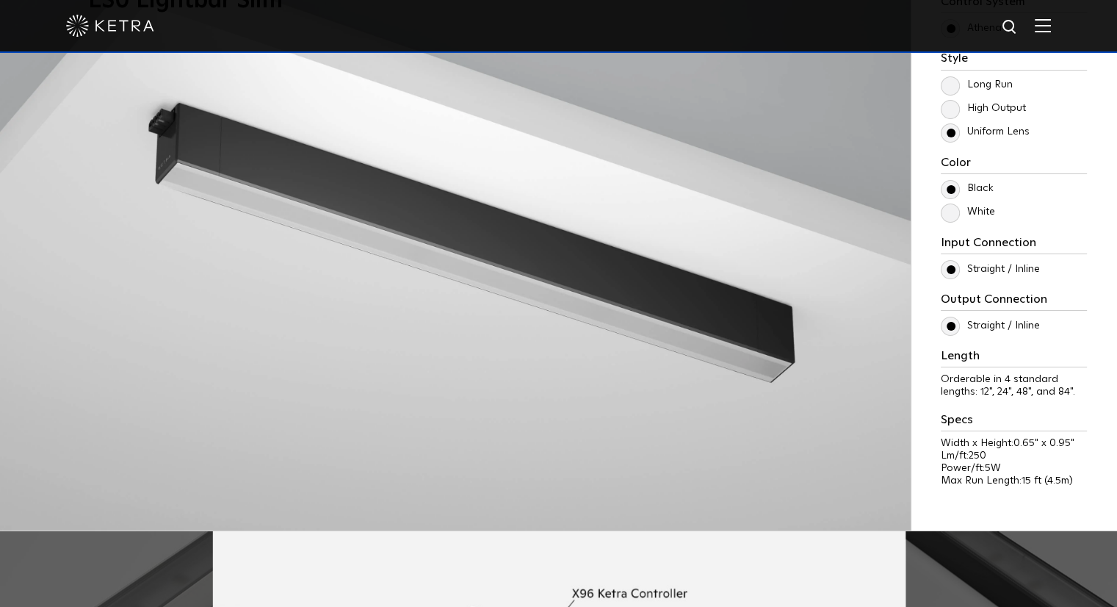
drag, startPoint x: 949, startPoint y: 80, endPoint x: 939, endPoint y: 87, distance: 11.6
click at [939, 87] on div "Choose one to begin: Commercial Residential Control System Athena HomeWorks Sty…" at bounding box center [1014, 207] width 206 height 645
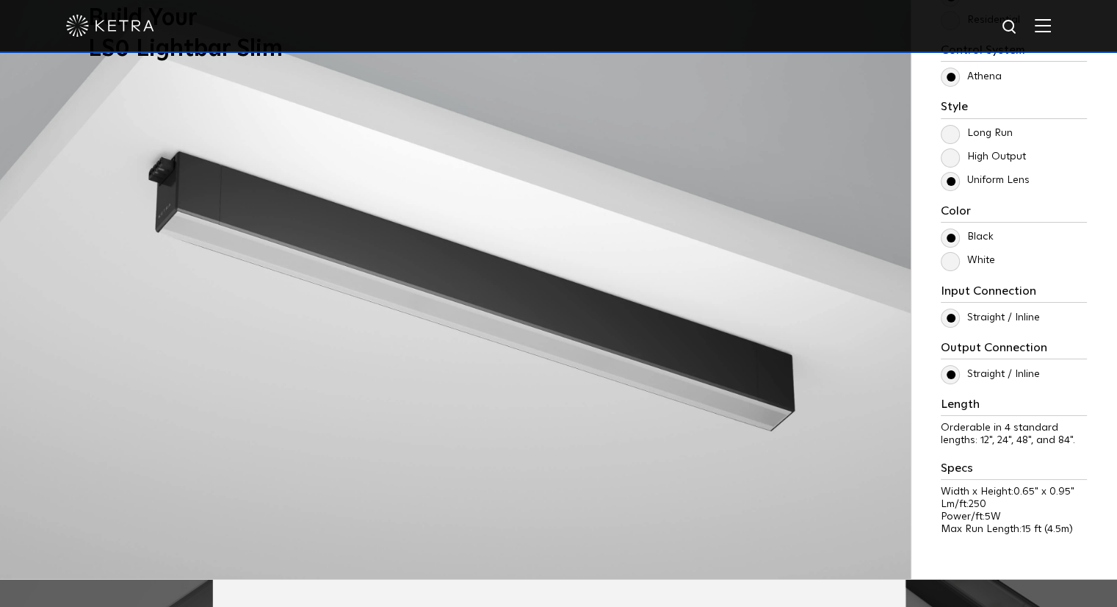
scroll to position [1322, 0]
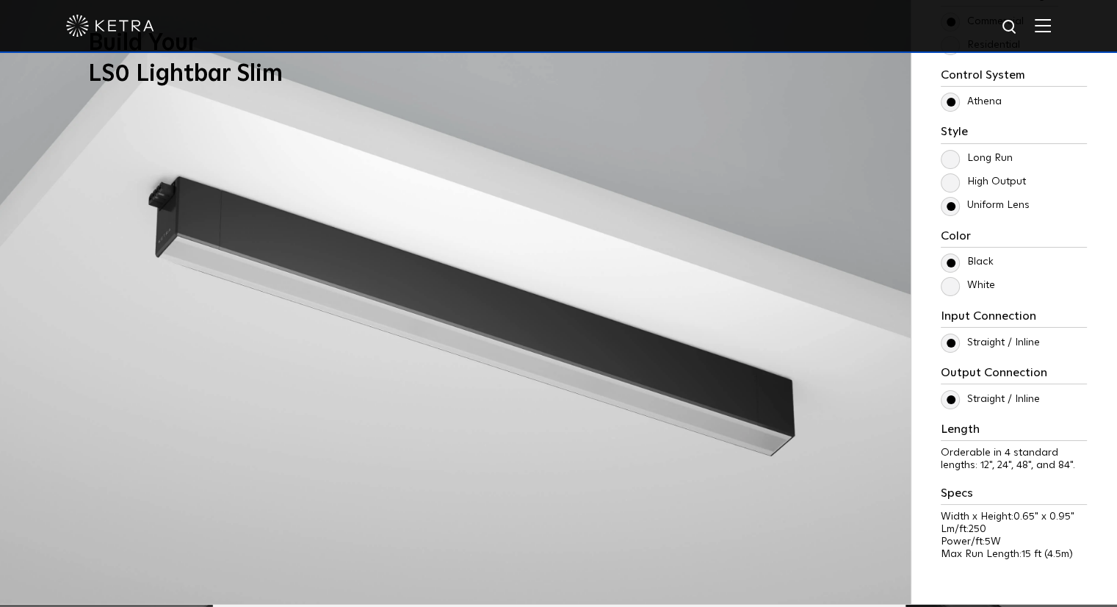
click at [1046, 21] on img at bounding box center [1043, 25] width 16 height 14
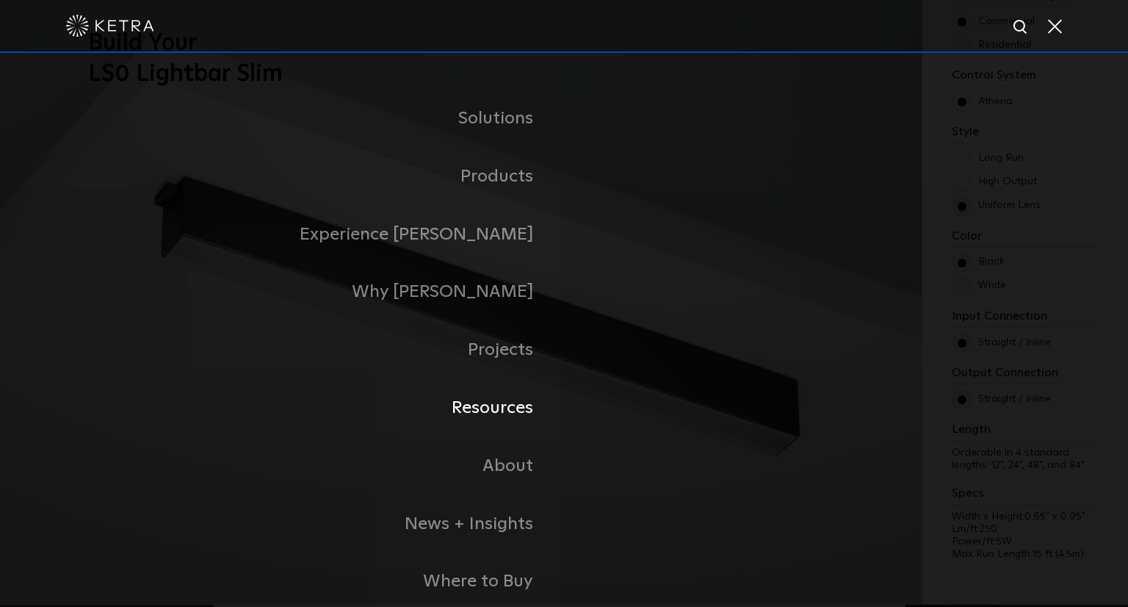
click at [513, 421] on link "Resources" at bounding box center [380, 408] width 367 height 58
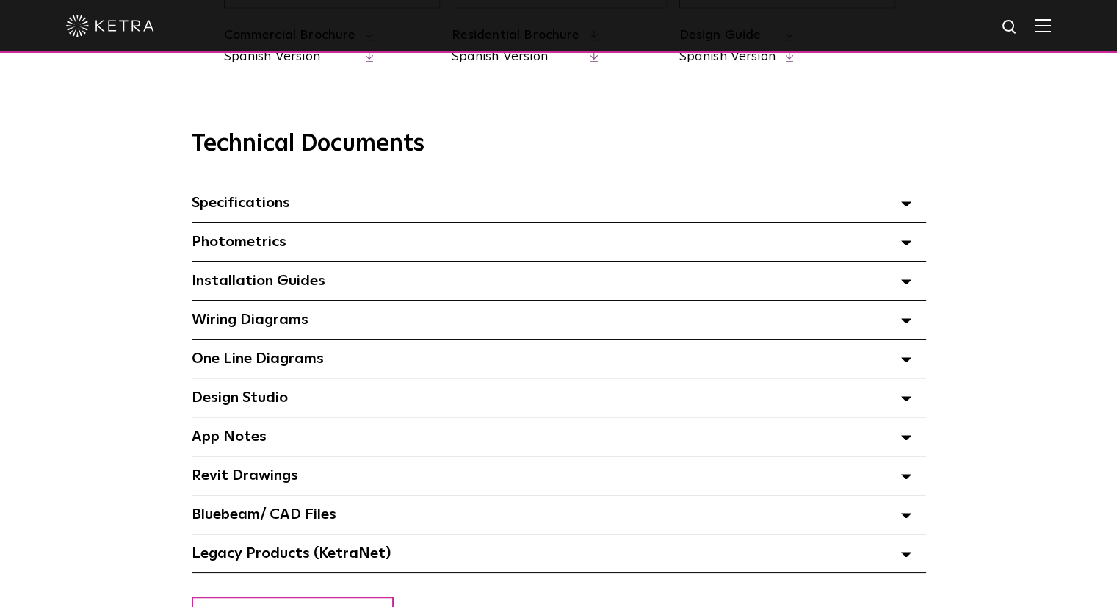
scroll to position [1028, 0]
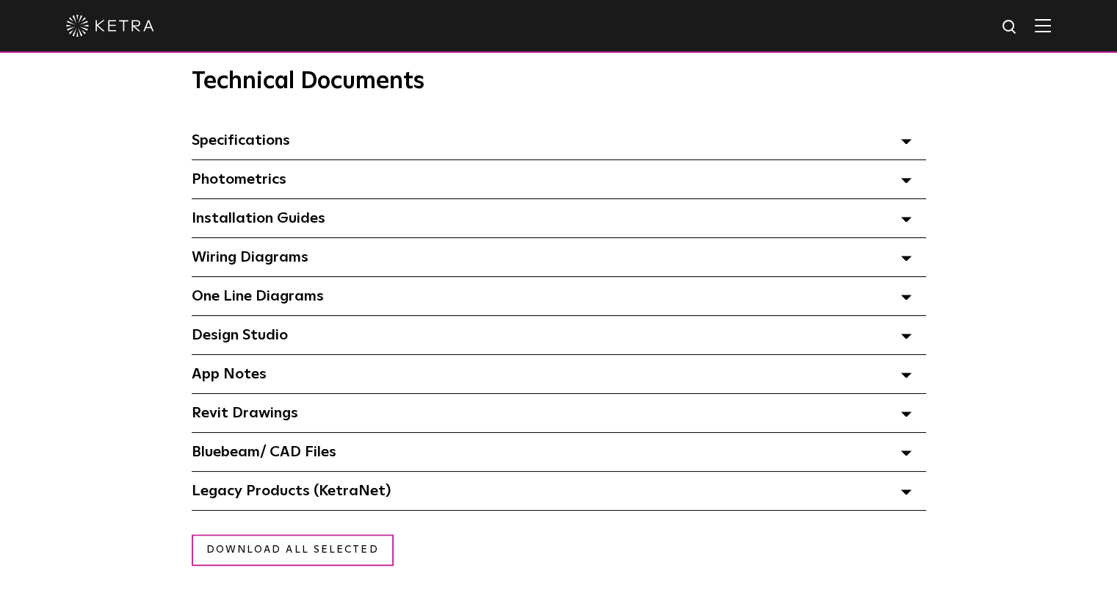
click at [251, 420] on span "Revit Drawings Select checkboxes to use the bulk download option below" at bounding box center [245, 412] width 107 height 15
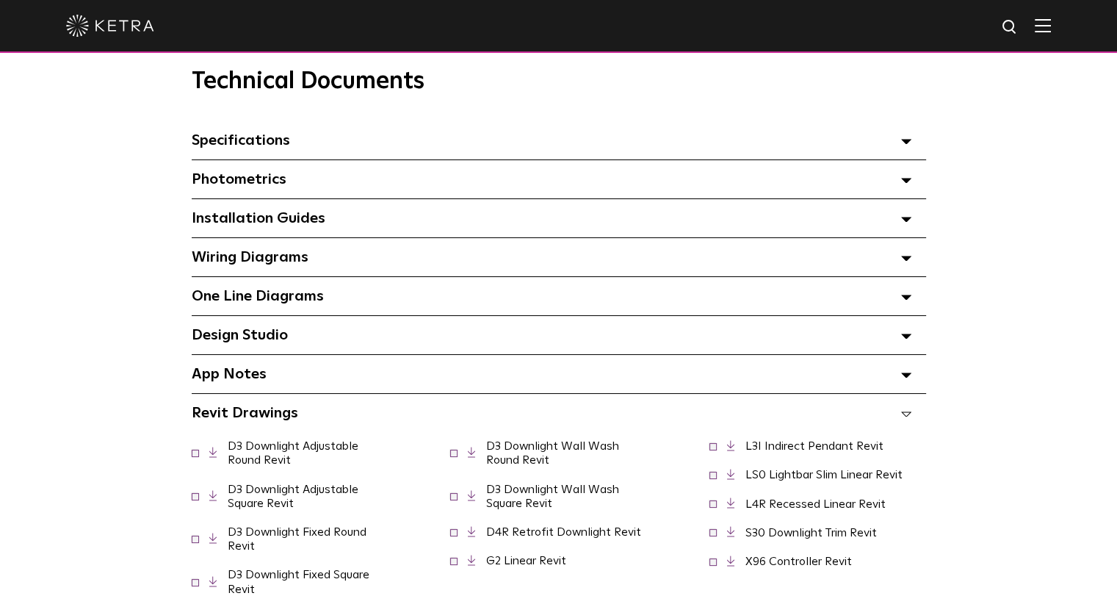
scroll to position [1102, 0]
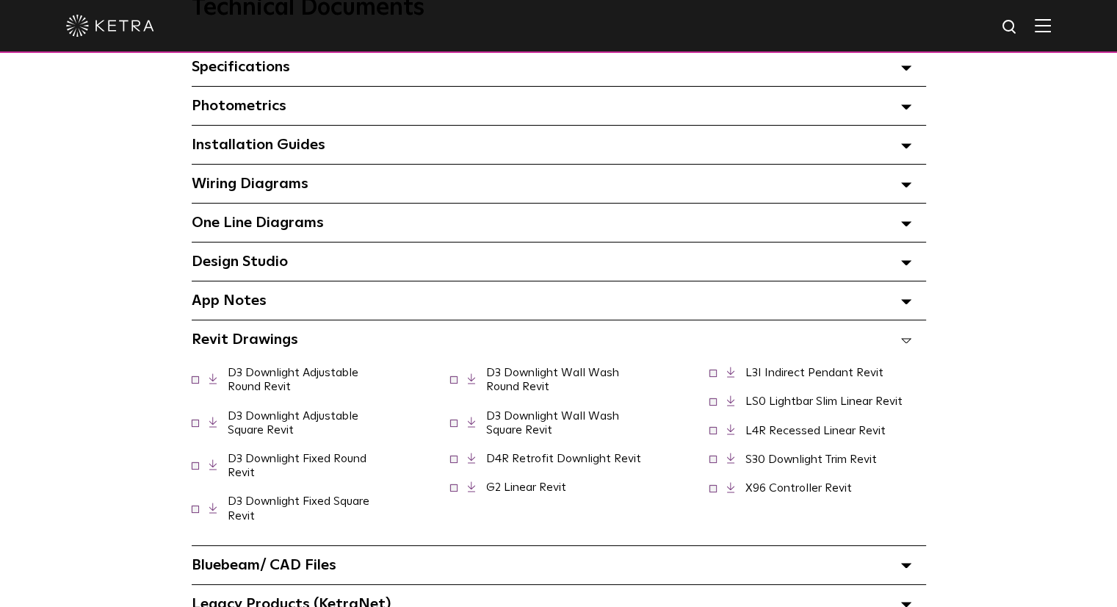
click at [737, 406] on link at bounding box center [738, 400] width 22 height 11
